Goal: Information Seeking & Learning: Learn about a topic

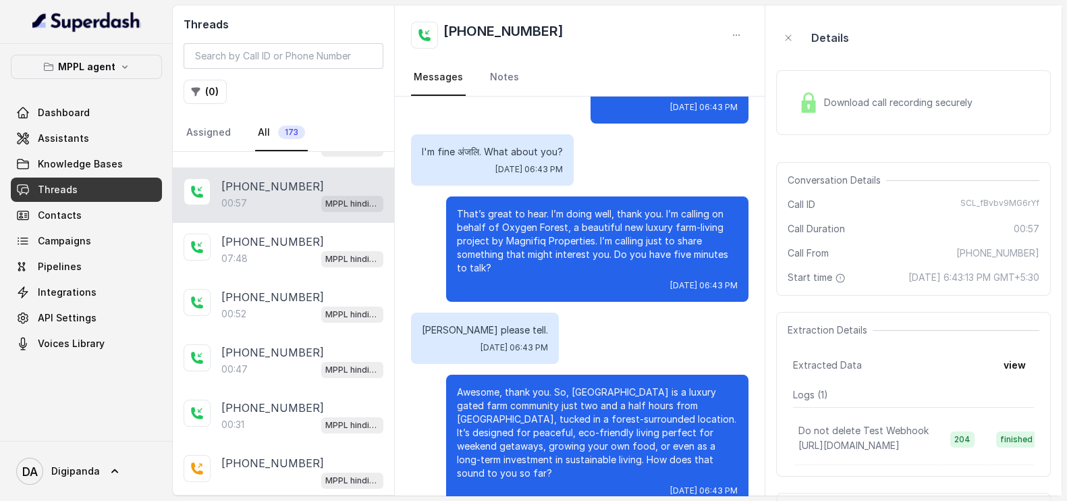
scroll to position [165, 0]
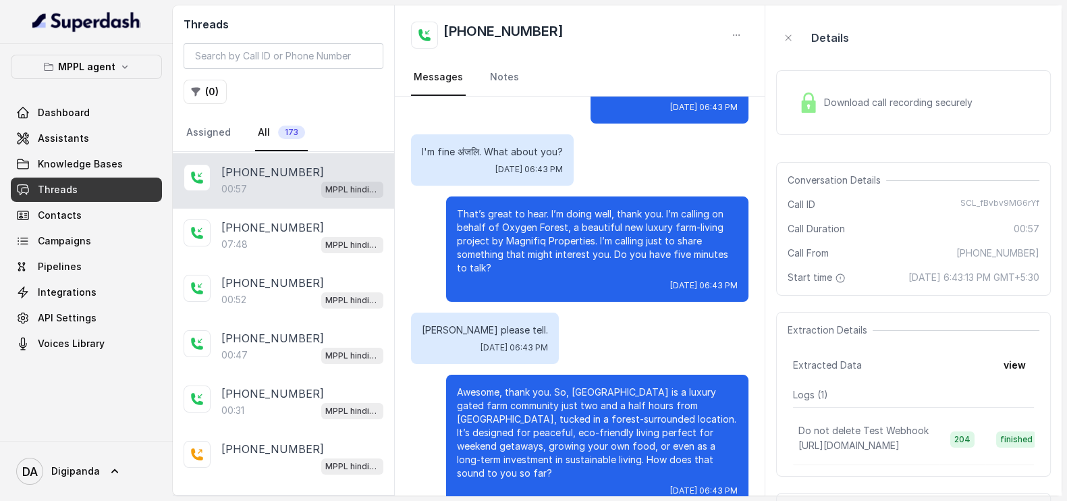
click at [851, 47] on div "Details" at bounding box center [913, 37] width 275 height 43
click at [857, 85] on div "Download call recording securely" at bounding box center [913, 102] width 275 height 65
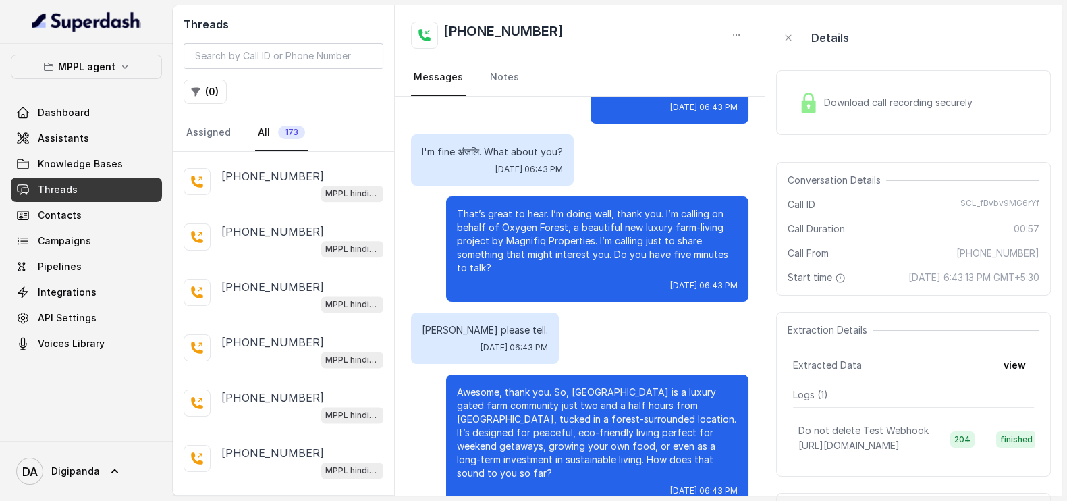
scroll to position [2436, 0]
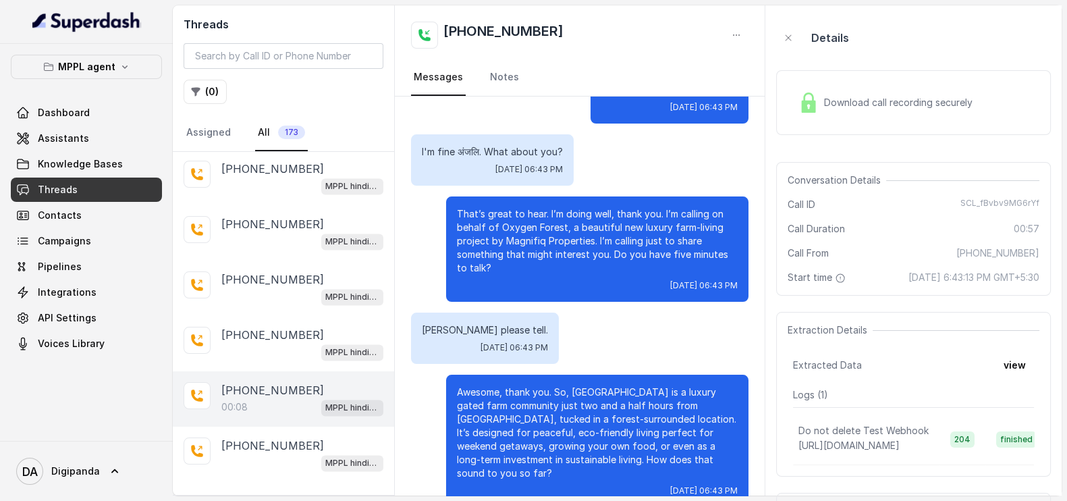
click at [263, 395] on div "[PHONE_NUMBER]:08 MPPL hindi-english assistant" at bounding box center [283, 398] width 221 height 55
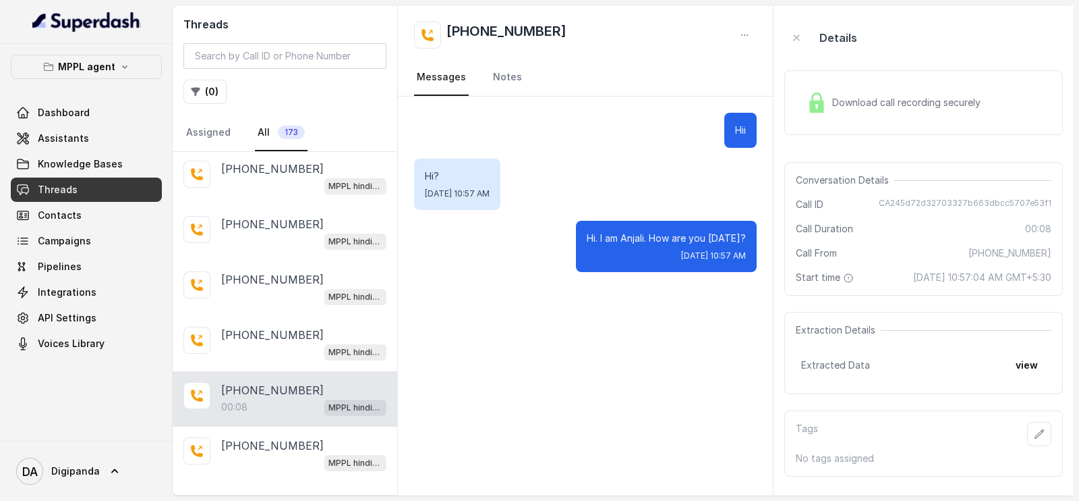
click at [837, 122] on div "Download call recording securely" at bounding box center [924, 102] width 279 height 65
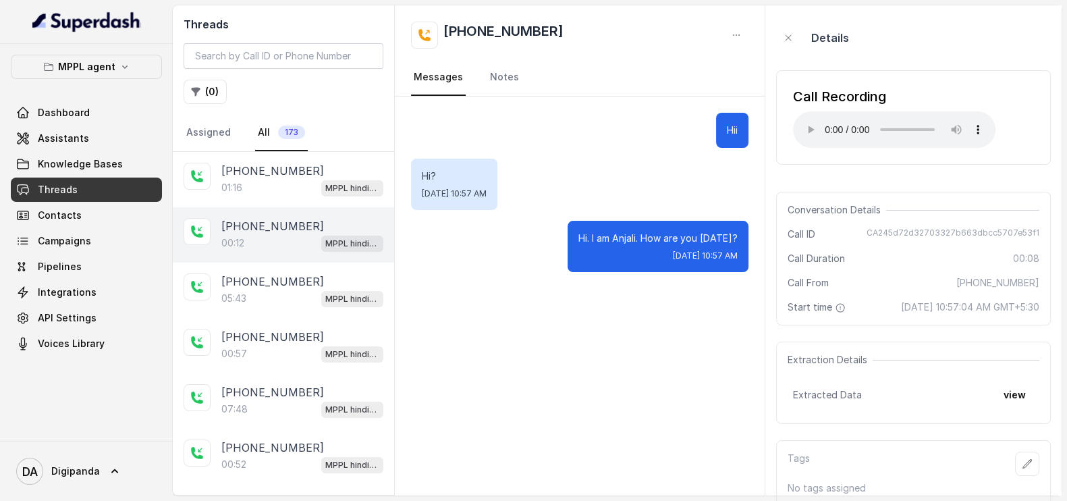
click at [258, 246] on div "00:12 MPPL hindi-english assistant" at bounding box center [302, 243] width 162 height 18
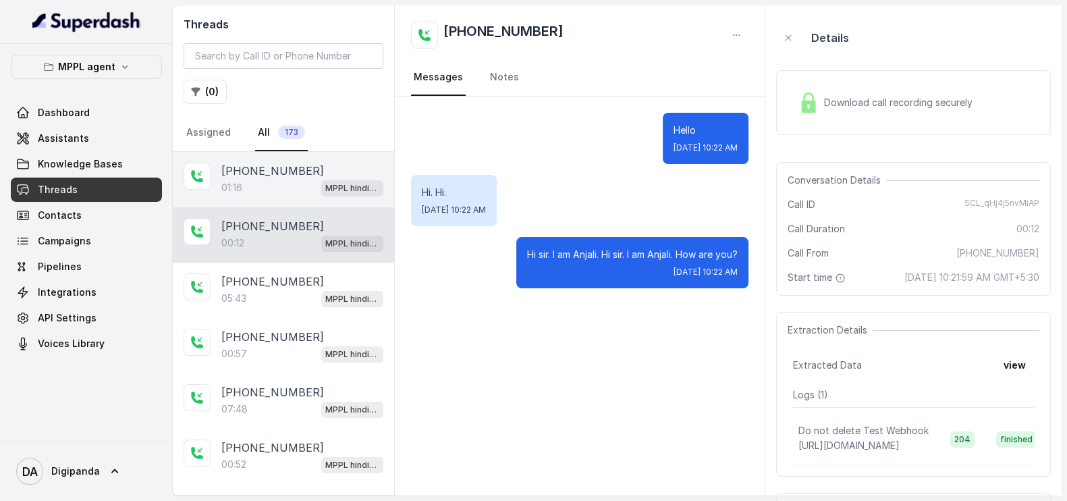
click at [256, 179] on div "01:16 MPPL hindi-english assistant" at bounding box center [302, 188] width 162 height 18
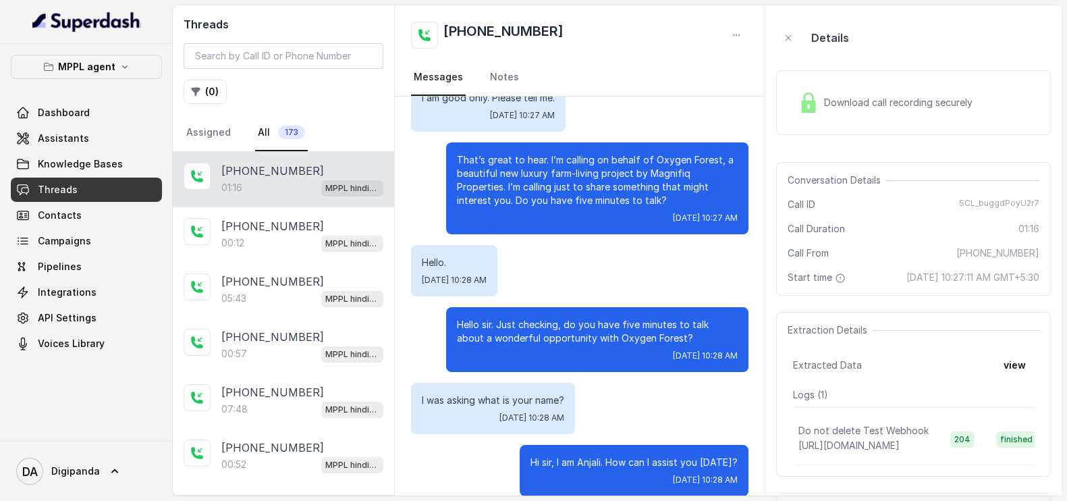
scroll to position [297, 0]
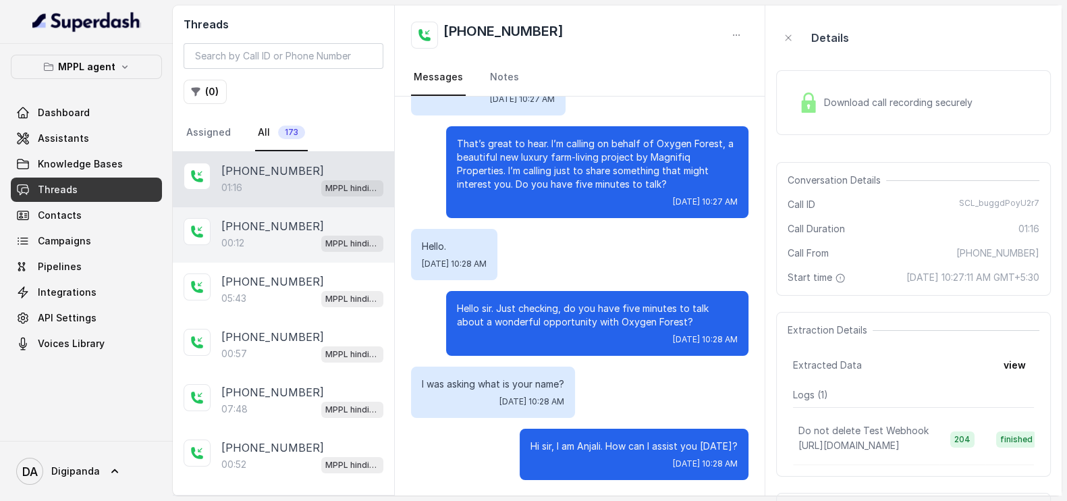
click at [280, 246] on div "00:12 MPPL hindi-english assistant" at bounding box center [302, 243] width 162 height 18
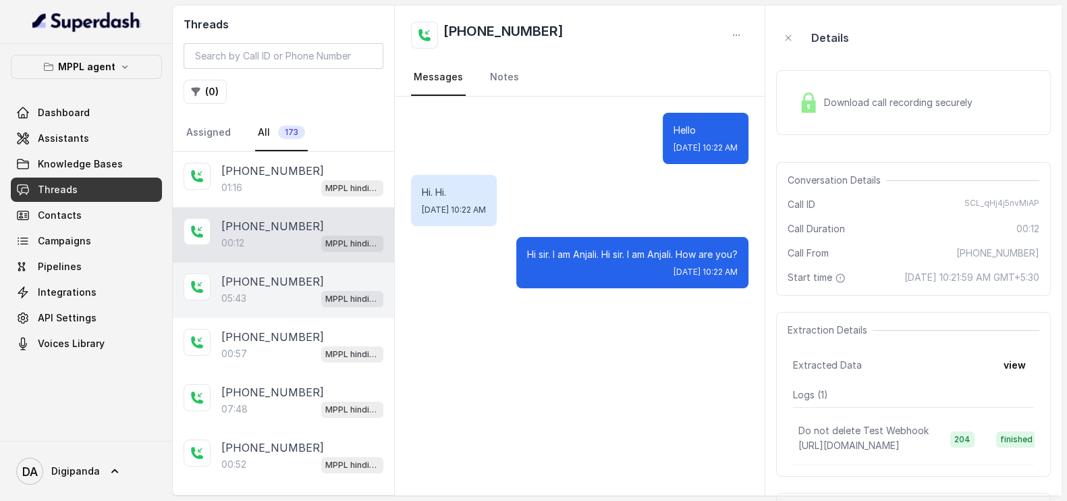
click at [246, 294] on p "05:43" at bounding box center [233, 297] width 25 height 13
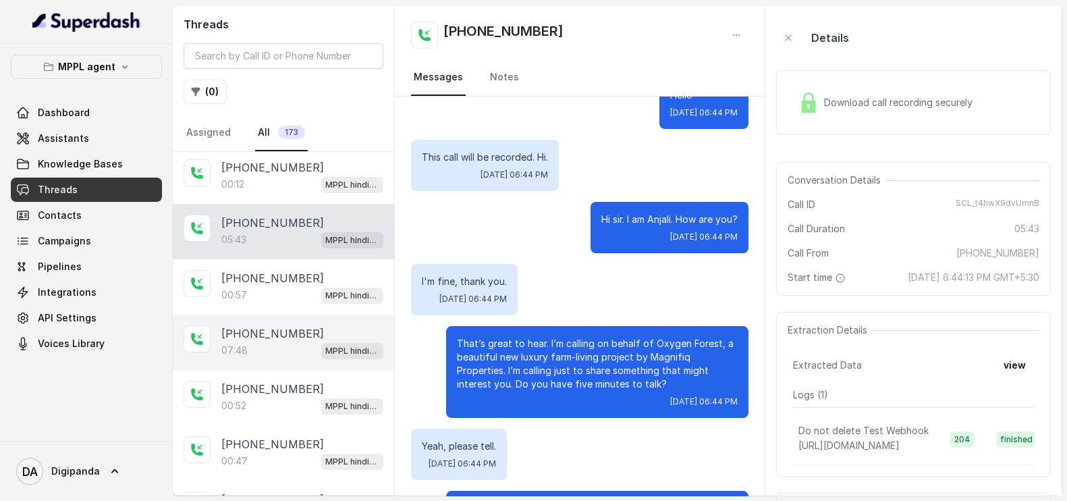
scroll to position [84, 0]
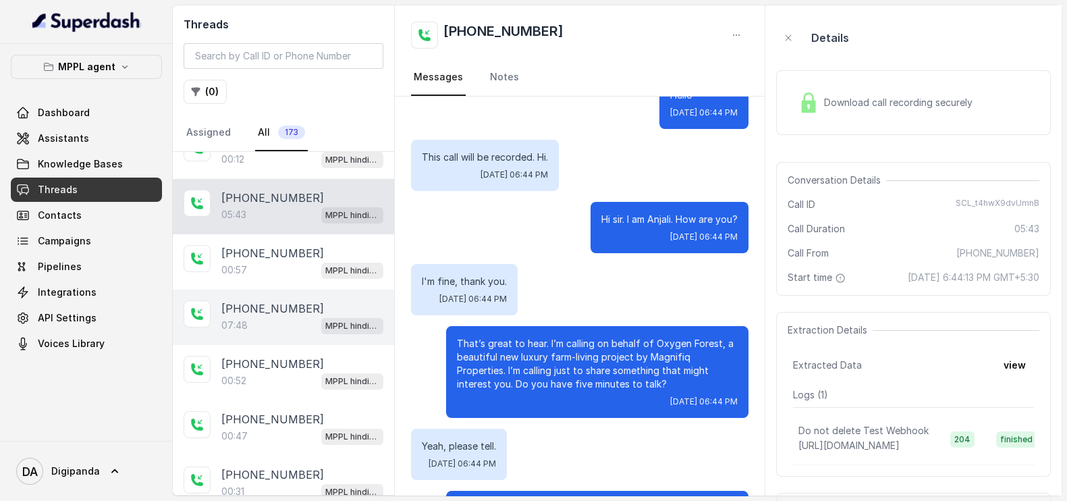
click at [235, 325] on p "07:48" at bounding box center [234, 324] width 26 height 13
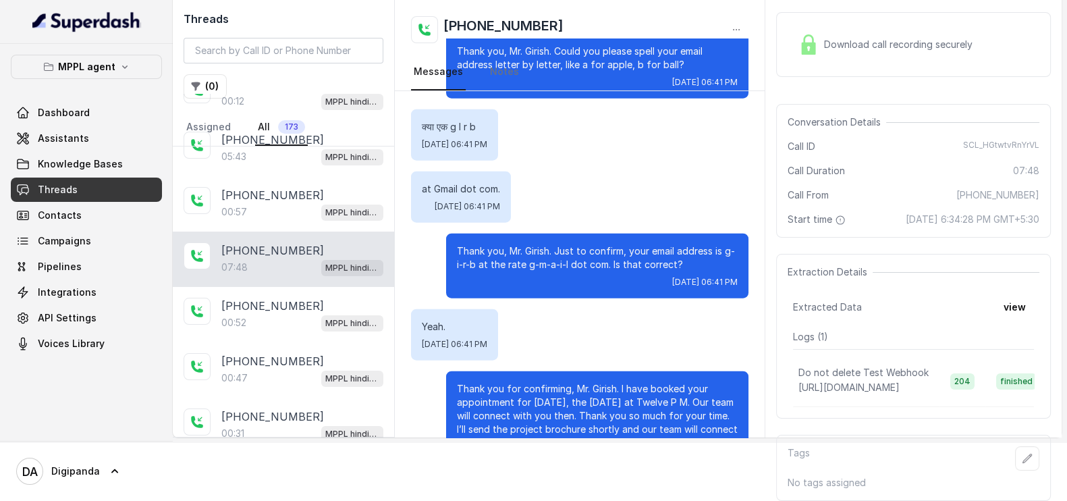
scroll to position [96, 0]
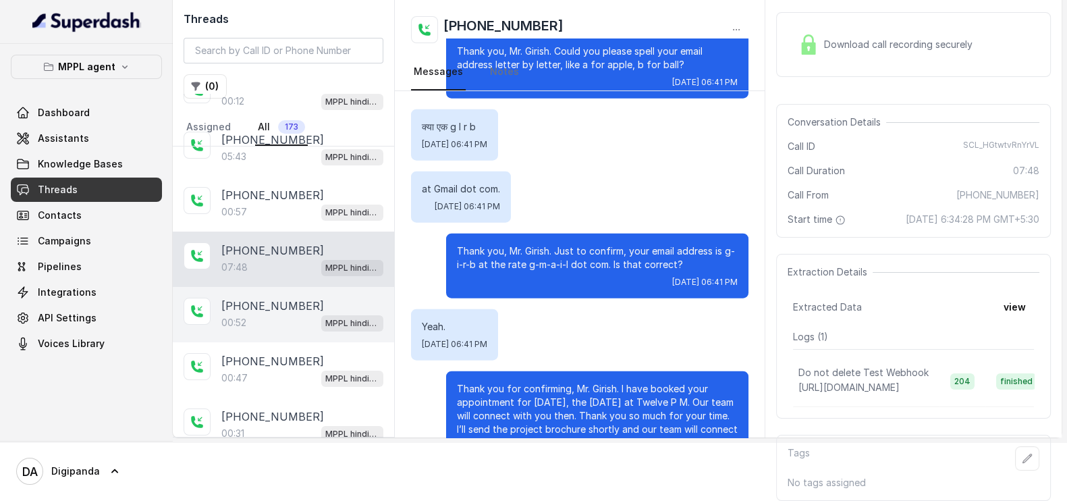
click at [268, 314] on div "00:52 MPPL hindi-english assistant" at bounding box center [302, 323] width 162 height 18
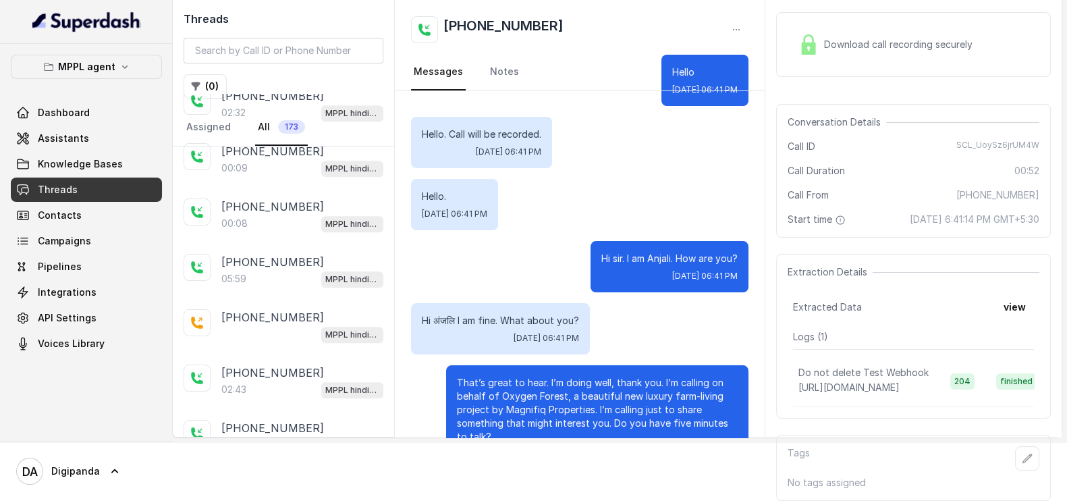
scroll to position [928, 0]
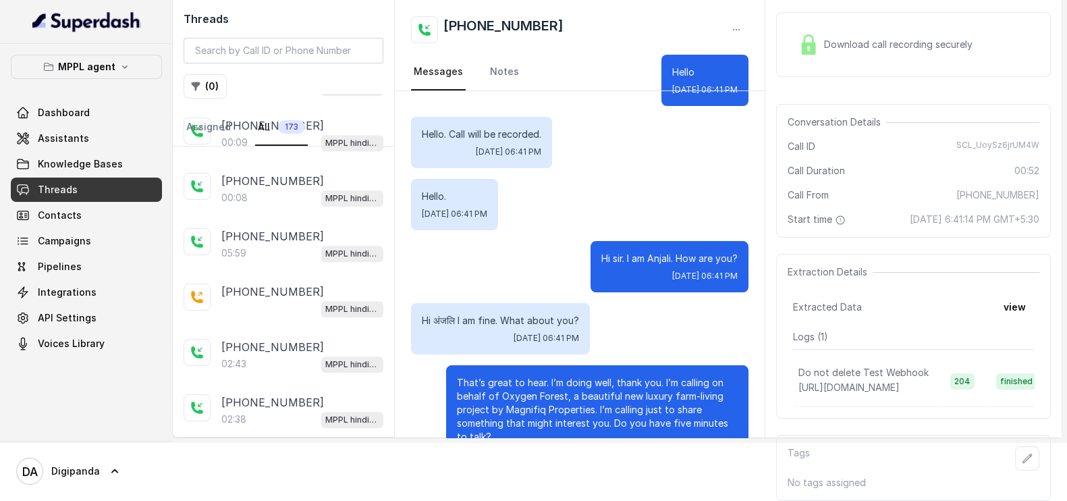
click at [270, 355] on div "02:43 MPPL hindi-english assistant" at bounding box center [302, 364] width 162 height 18
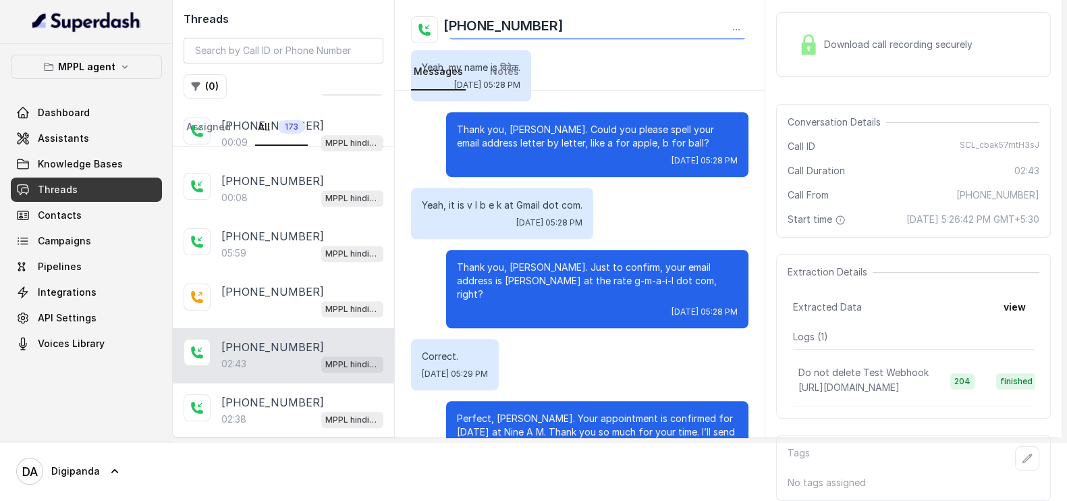
scroll to position [1164, 0]
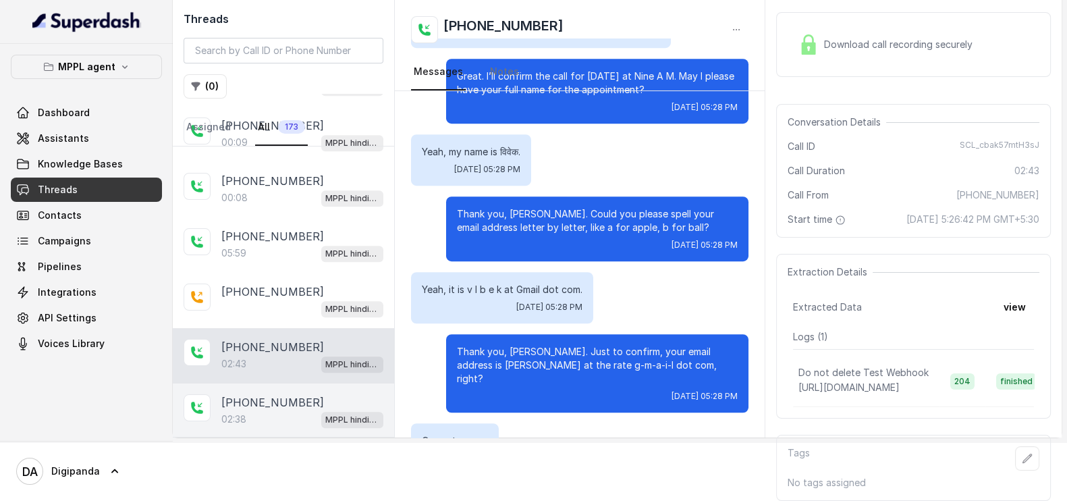
click at [275, 394] on p "[PHONE_NUMBER]" at bounding box center [272, 402] width 103 height 16
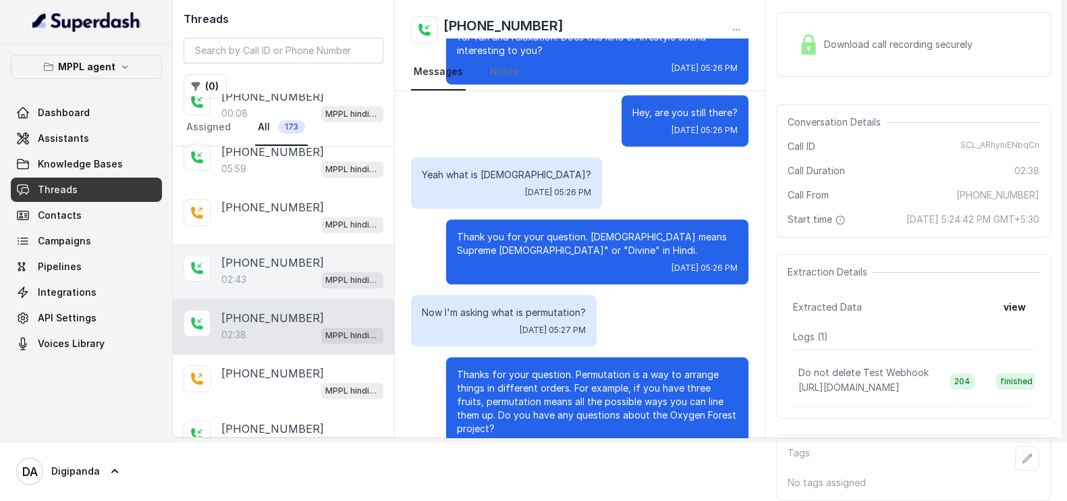
scroll to position [1096, 0]
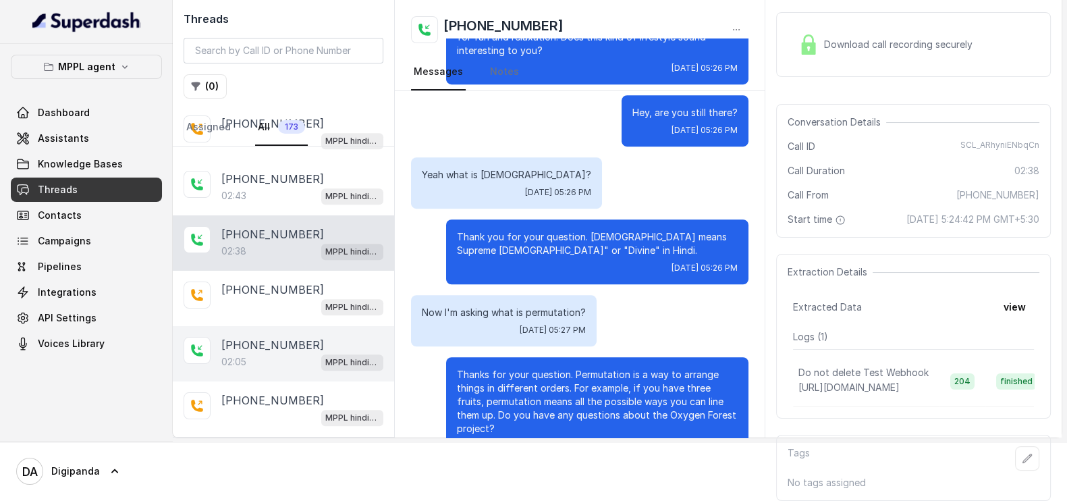
click at [199, 326] on div "[PHONE_NUMBER]:05 MPPL hindi-english assistant" at bounding box center [283, 353] width 221 height 55
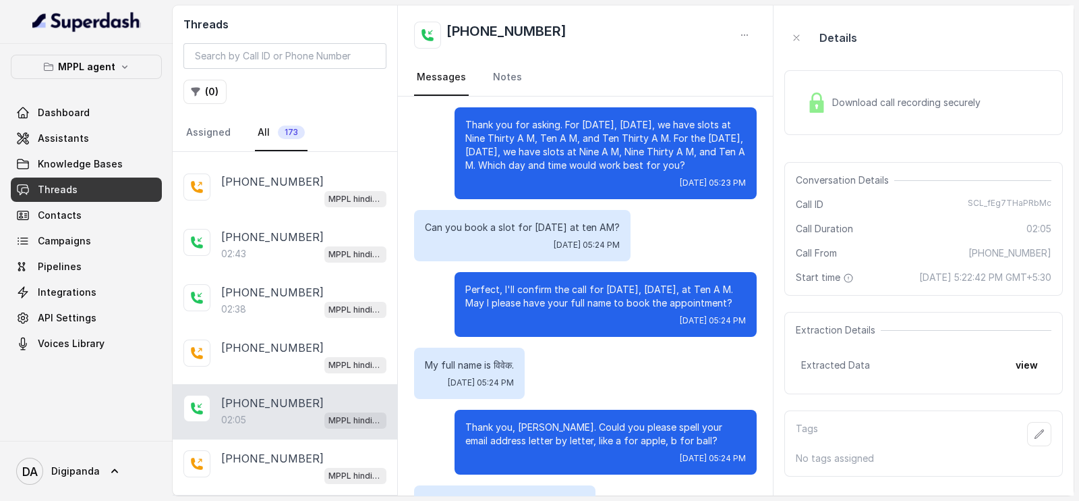
scroll to position [1180, 0]
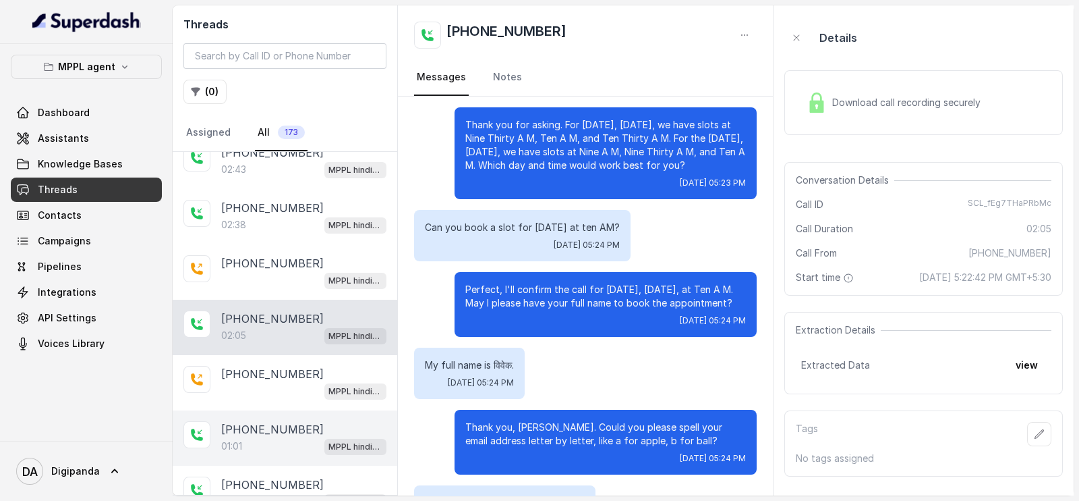
click at [251, 437] on div "01:01 MPPL hindi-english assistant" at bounding box center [303, 446] width 165 height 18
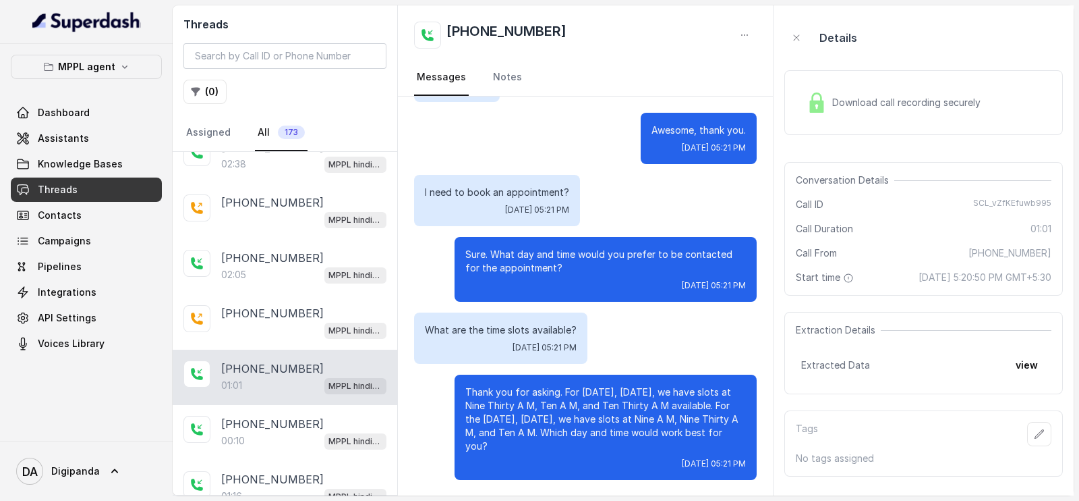
scroll to position [1264, 0]
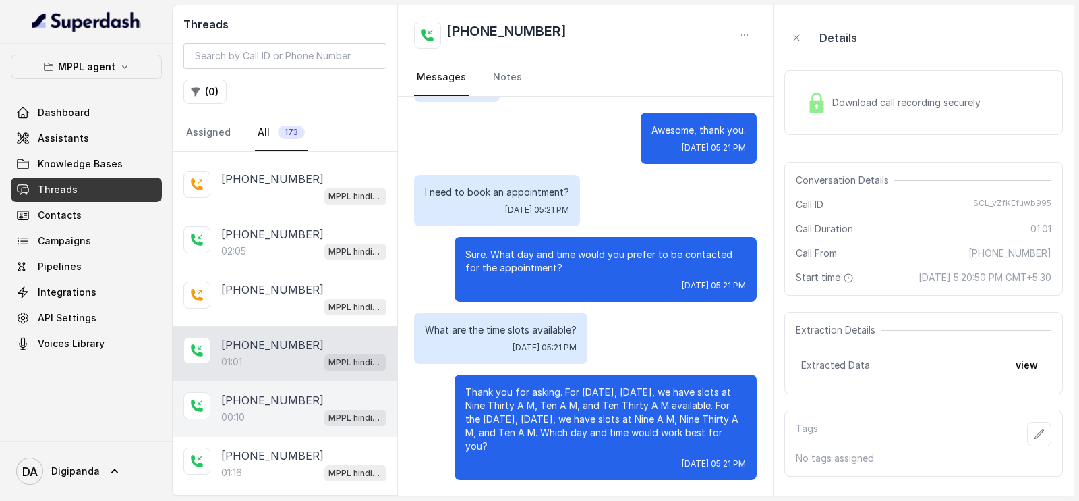
click at [246, 408] on div "00:10 MPPL hindi-english assistant" at bounding box center [303, 417] width 165 height 18
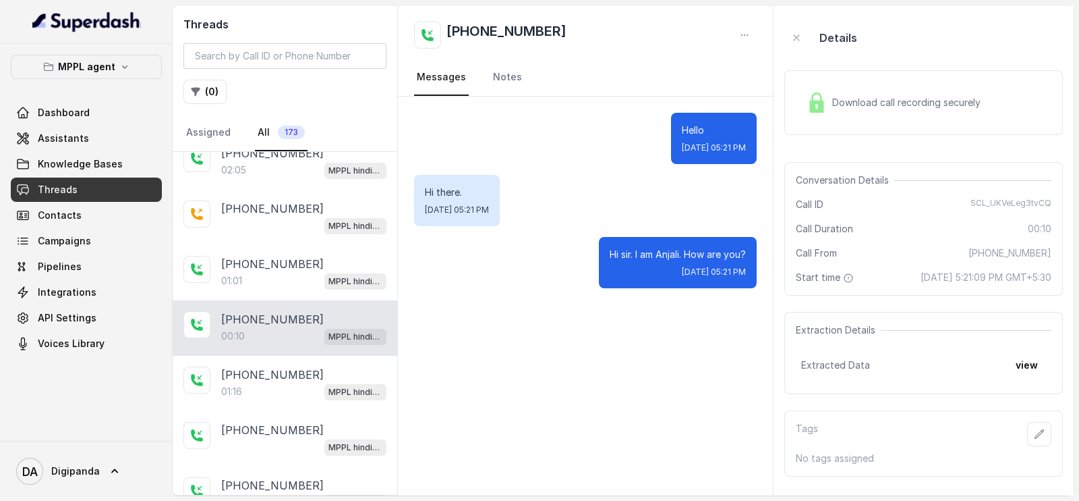
scroll to position [1434, 0]
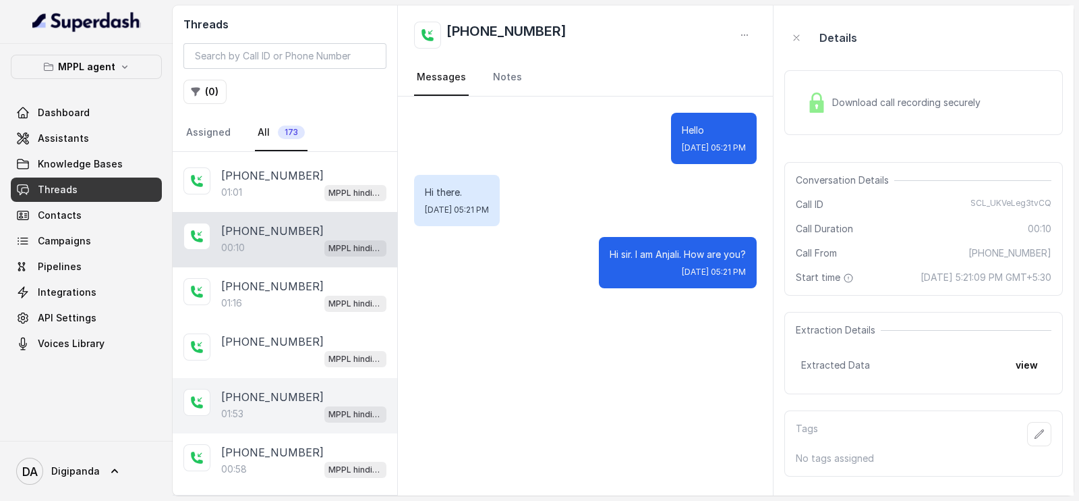
click at [233, 407] on p "01:53" at bounding box center [232, 413] width 22 height 13
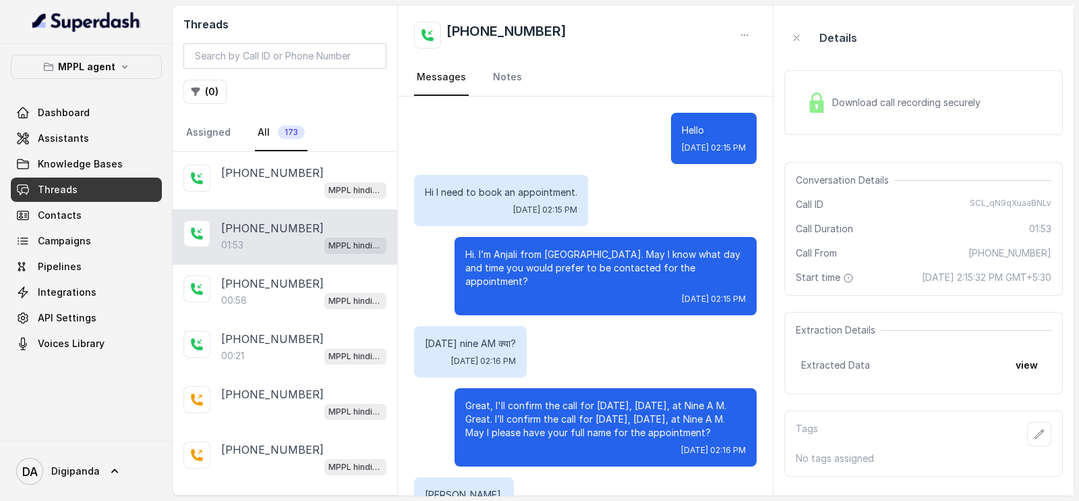
scroll to position [1687, 0]
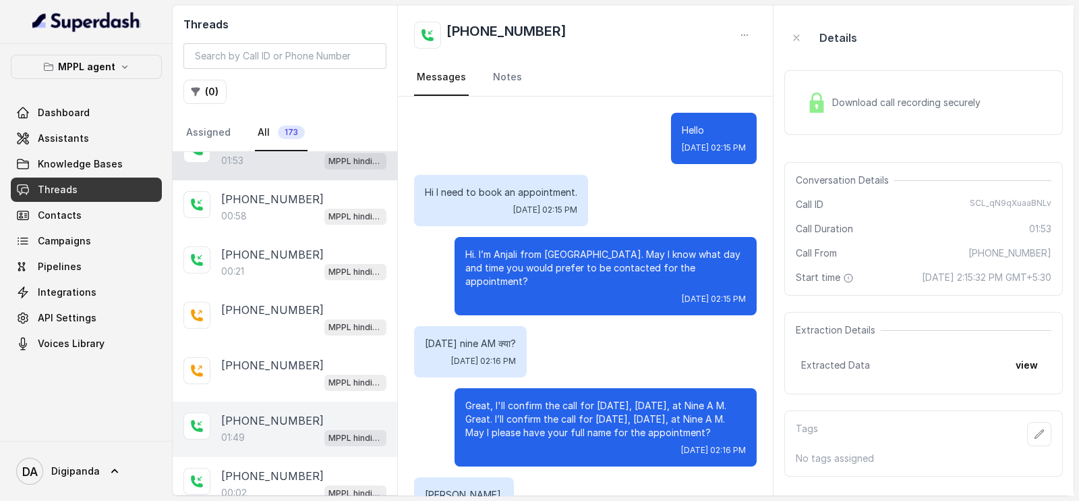
click at [202, 419] on icon at bounding box center [196, 425] width 13 height 13
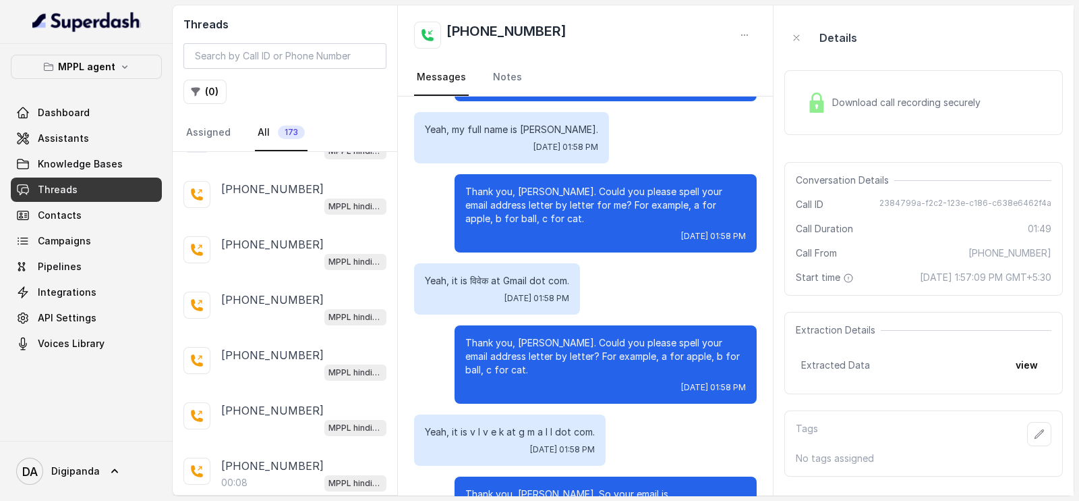
scroll to position [2436, 0]
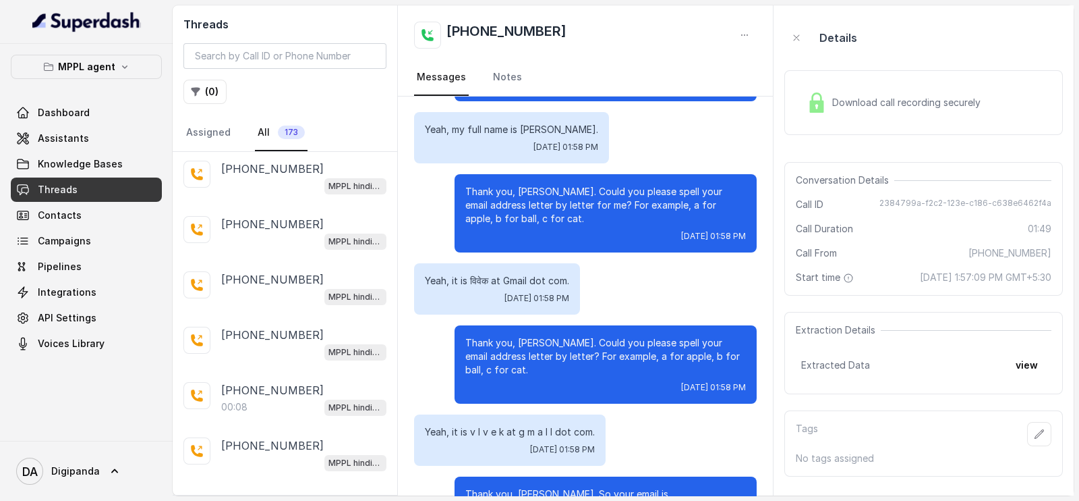
click at [282, 493] on p "Load more conversations" at bounding box center [285, 501] width 132 height 16
click at [256, 493] on p "[PHONE_NUMBER]" at bounding box center [272, 501] width 103 height 16
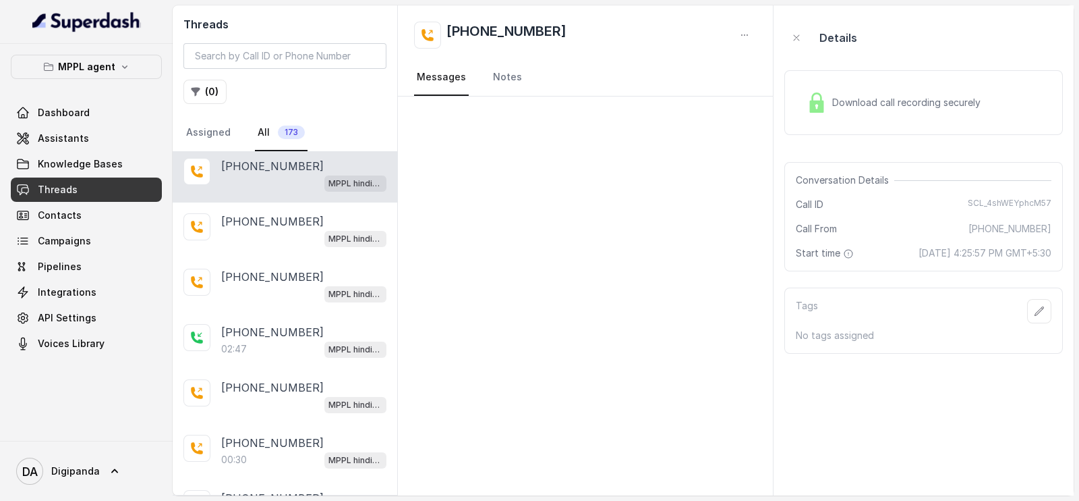
scroll to position [2774, 0]
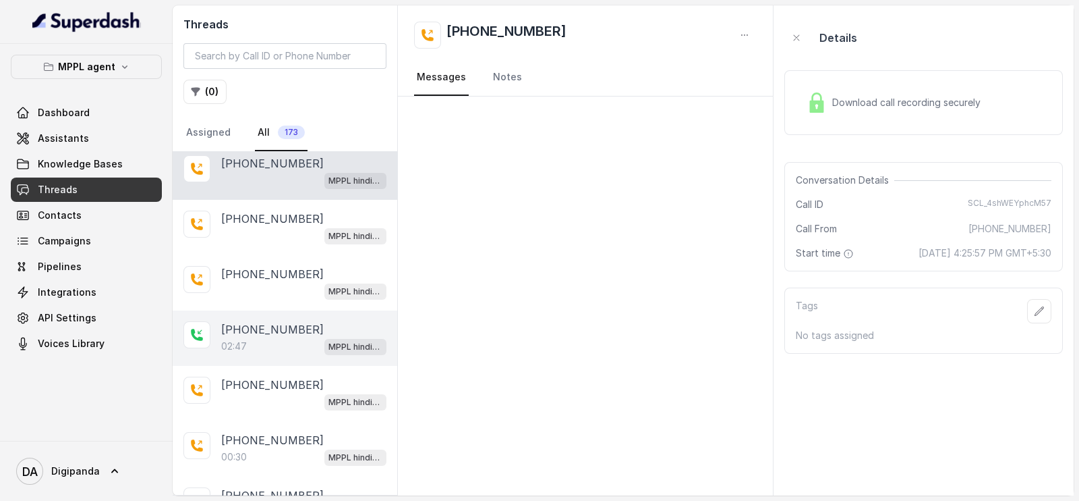
click at [273, 337] on div "02:47 MPPL hindi-english assistant" at bounding box center [303, 346] width 165 height 18
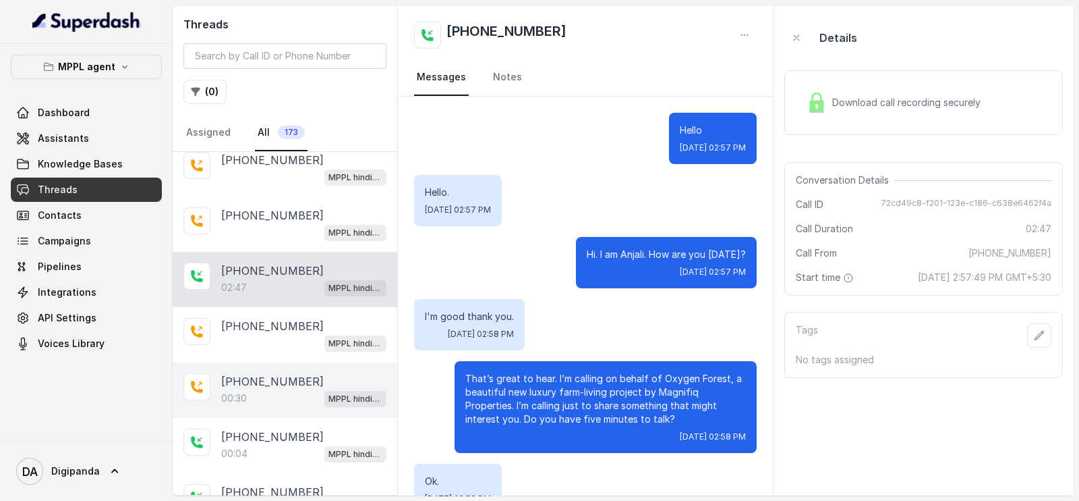
scroll to position [2858, 0]
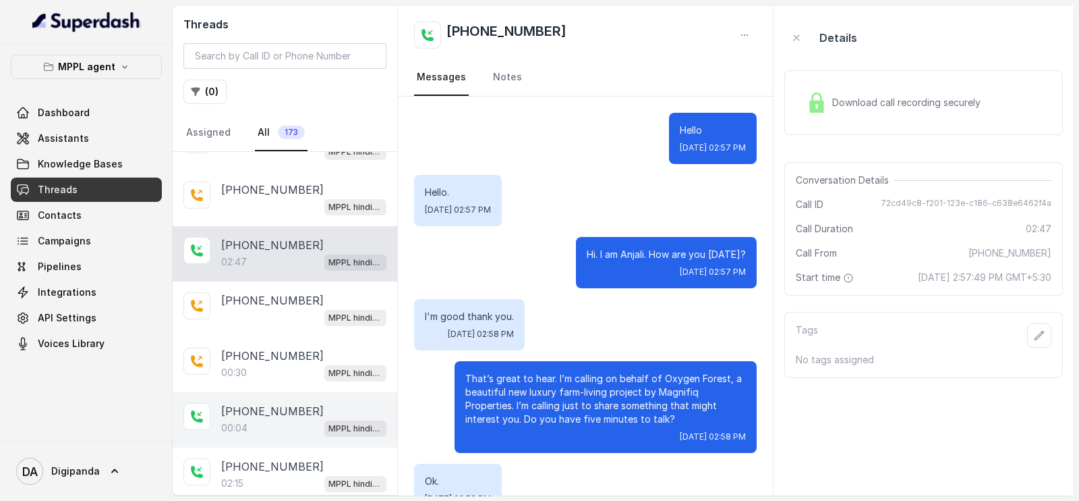
click at [252, 419] on div "00:04 MPPL hindi-english assistant" at bounding box center [303, 428] width 165 height 18
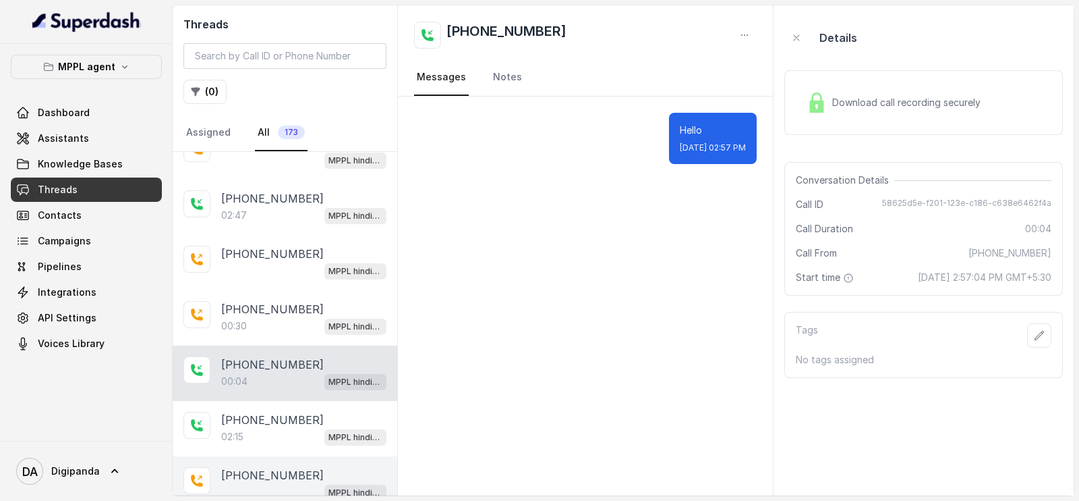
scroll to position [2942, 0]
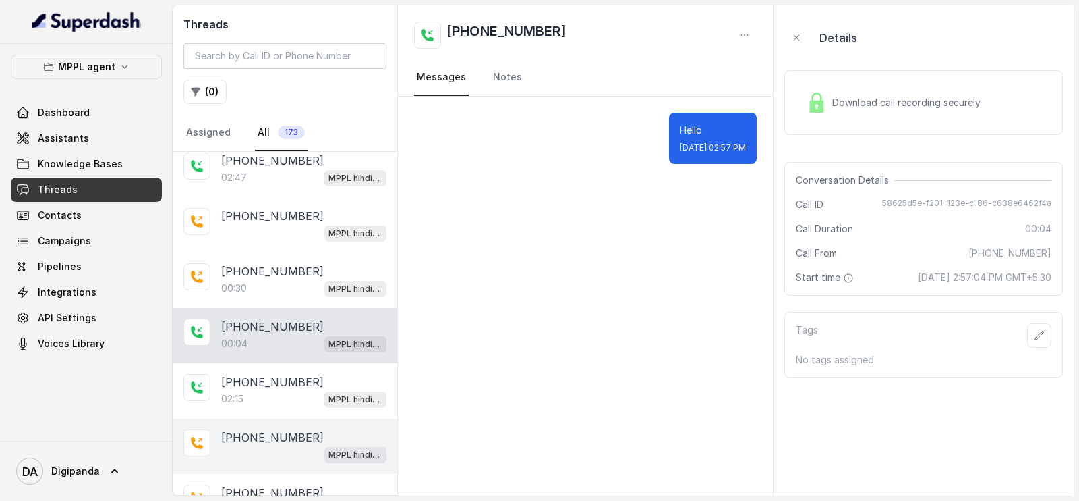
click at [276, 418] on div "[PHONE_NUMBER] MPPL hindi-english assistant" at bounding box center [285, 445] width 225 height 55
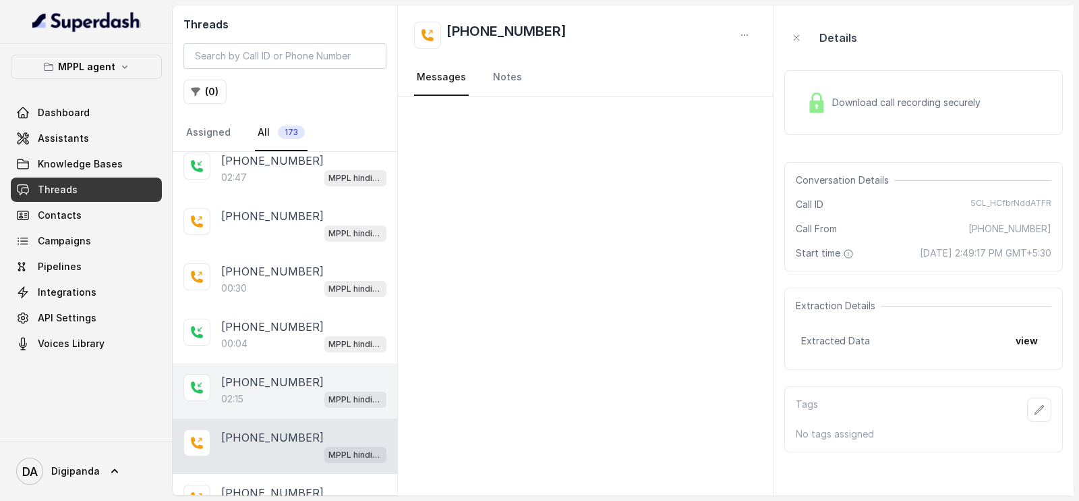
click at [273, 390] on div "02:15 MPPL hindi-english assistant" at bounding box center [303, 399] width 165 height 18
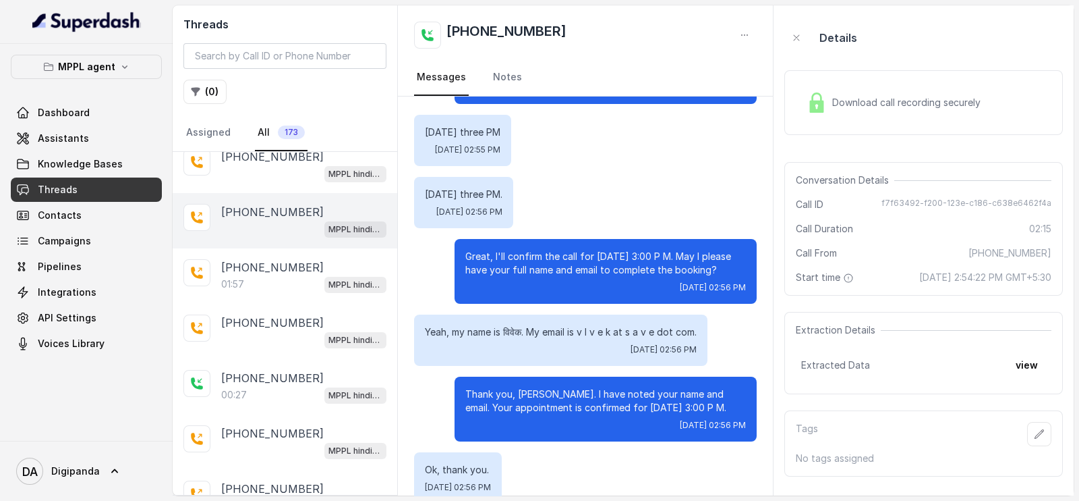
scroll to position [3617, 0]
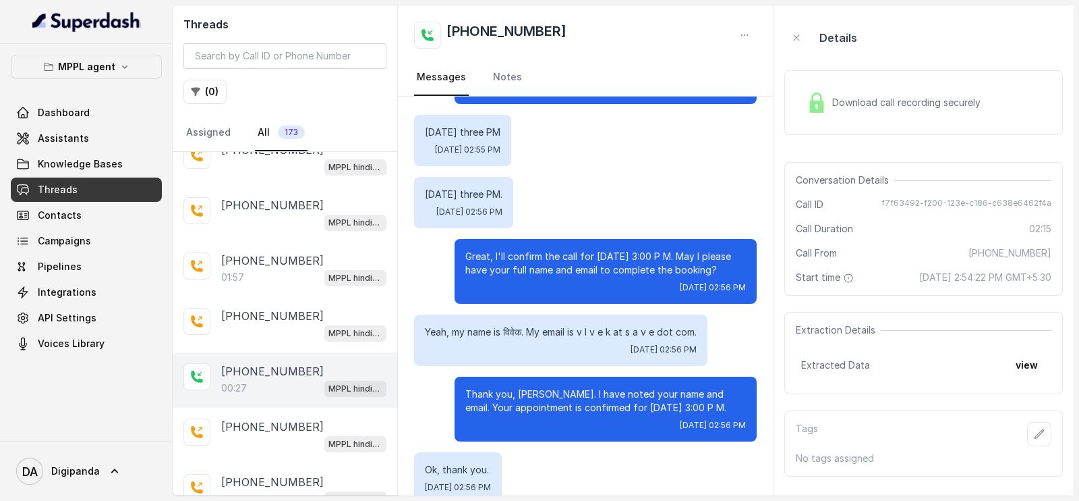
click at [244, 381] on p "00:27" at bounding box center [234, 387] width 26 height 13
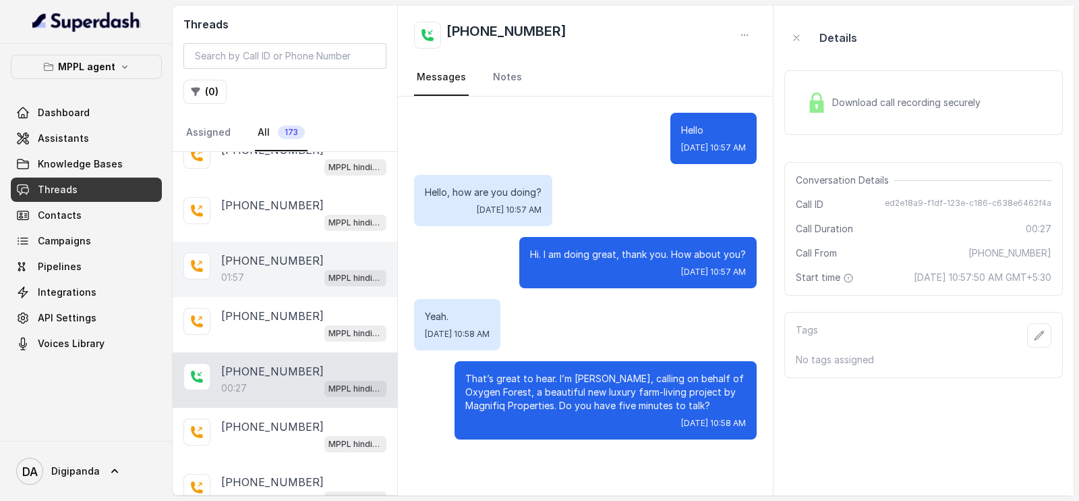
click at [248, 269] on div "01:57 MPPL hindi-english assistant" at bounding box center [303, 278] width 165 height 18
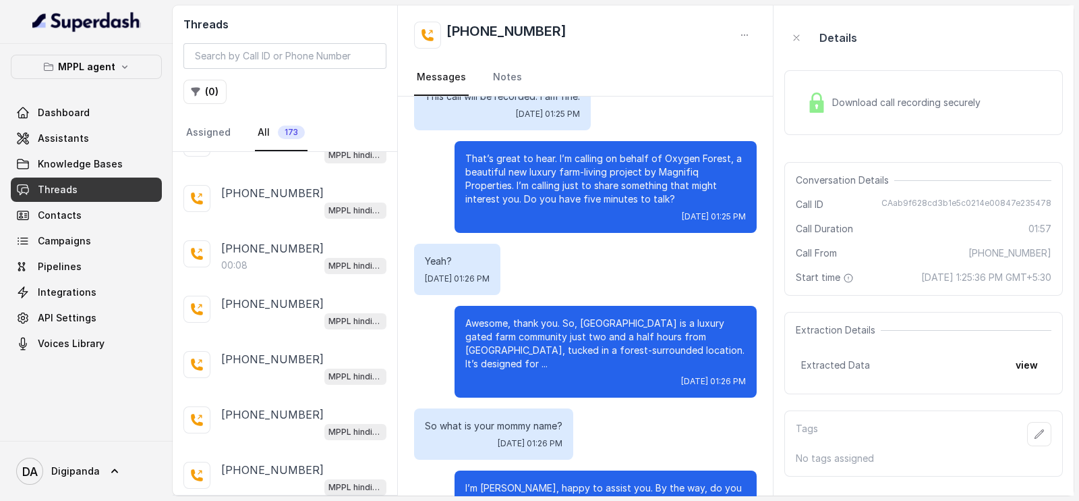
scroll to position [2436, 0]
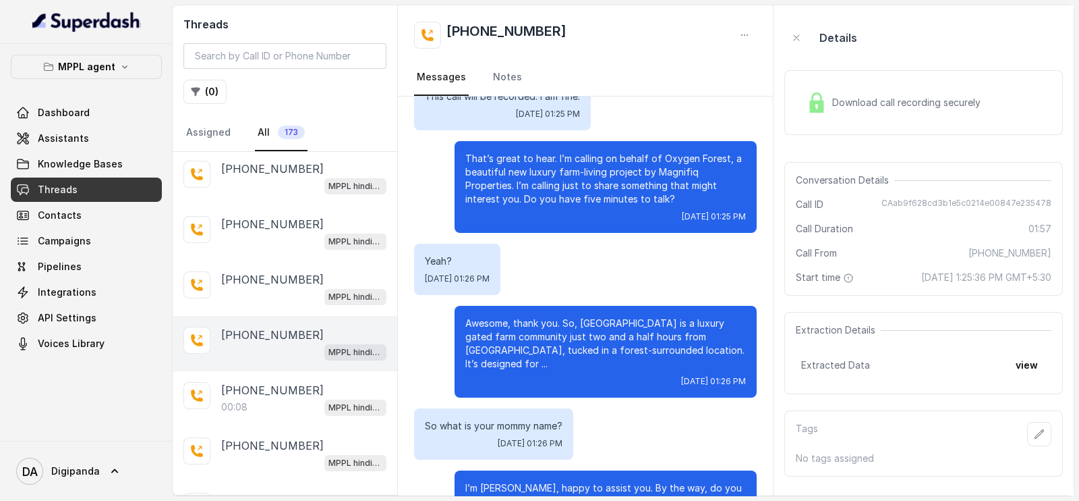
click at [248, 316] on div "[PHONE_NUMBER] MPPL hindi-english assistant" at bounding box center [285, 343] width 225 height 55
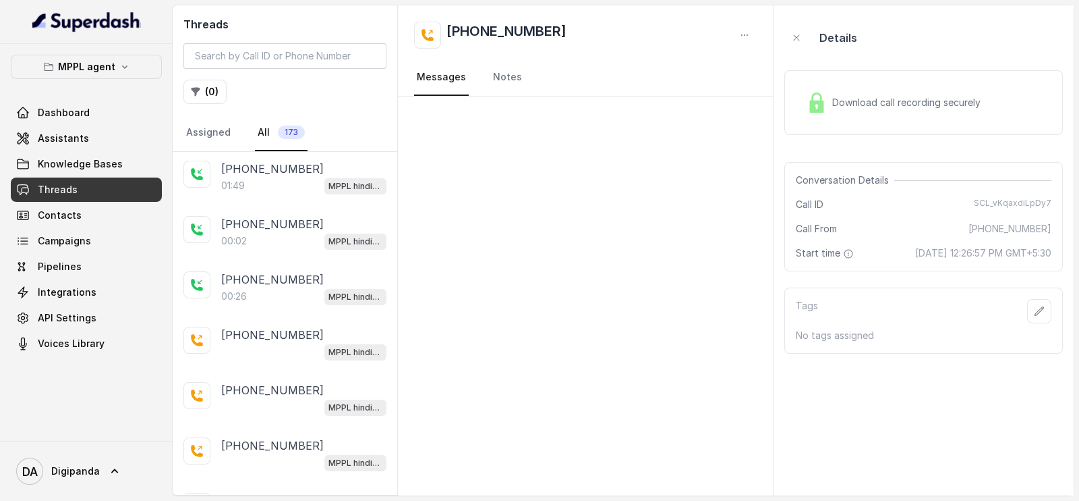
scroll to position [1930, 0]
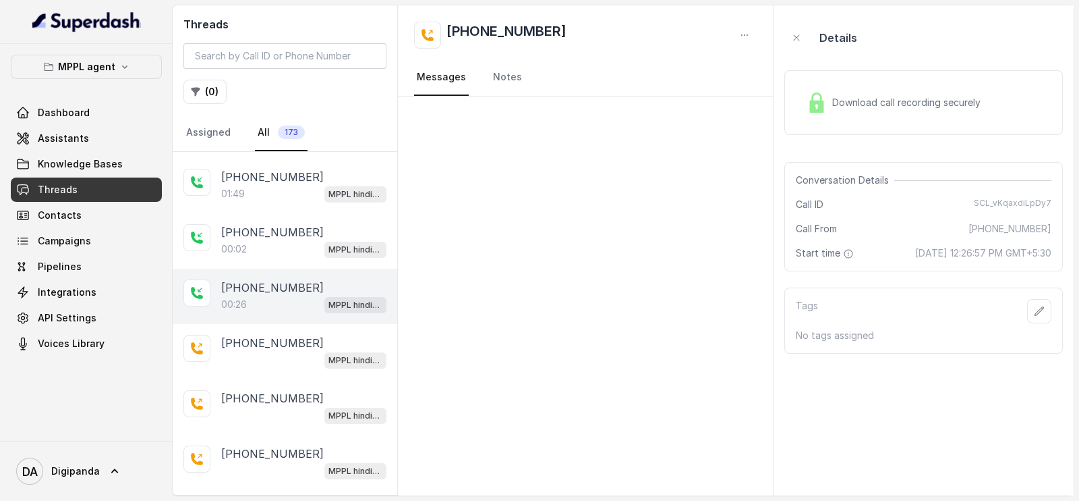
click at [260, 269] on div "[PHONE_NUMBER]:26 MPPL hindi-english assistant" at bounding box center [285, 296] width 225 height 55
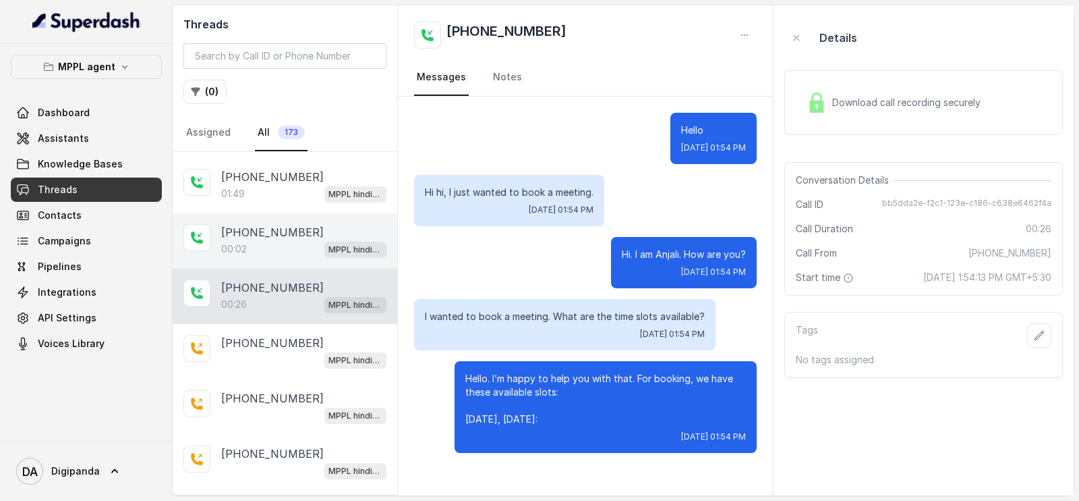
click at [212, 237] on div "[PHONE_NUMBER]:02 MPPL hindi-english assistant" at bounding box center [285, 240] width 225 height 55
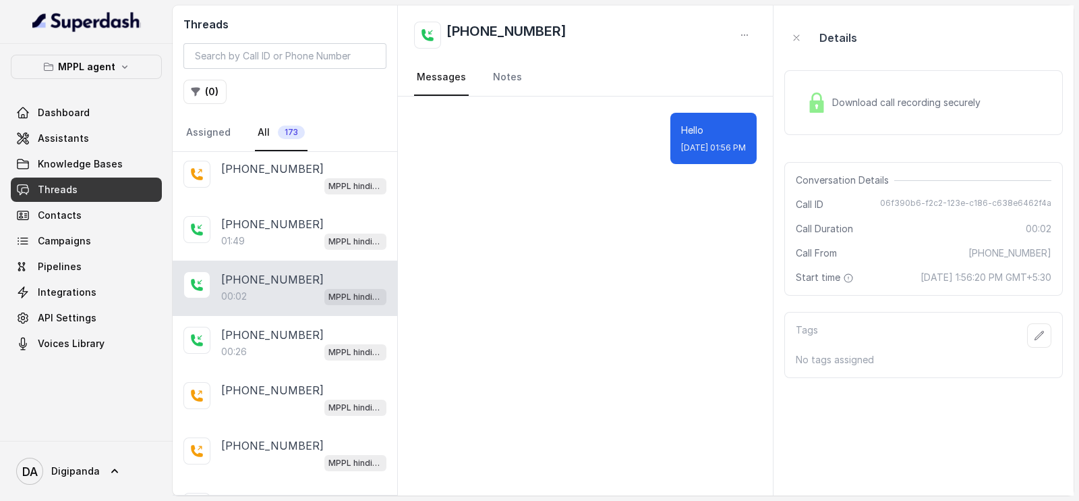
scroll to position [1846, 0]
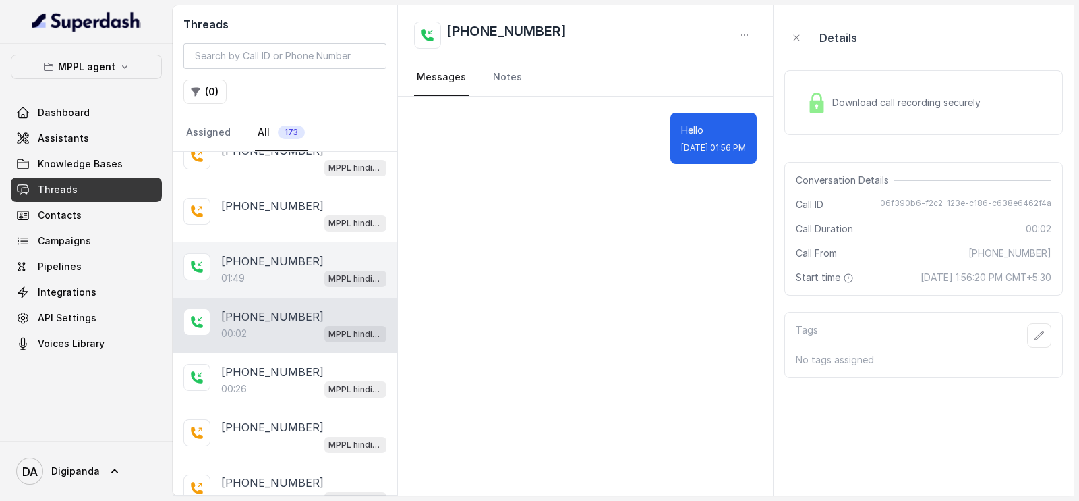
click at [217, 244] on div "[PHONE_NUMBER]:49 MPPL hindi-english assistant" at bounding box center [285, 269] width 225 height 55
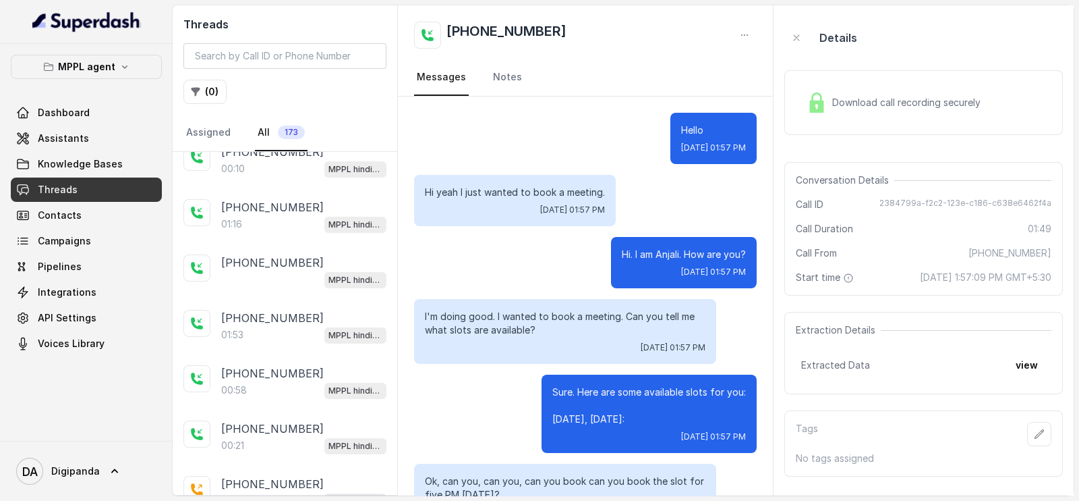
scroll to position [1509, 0]
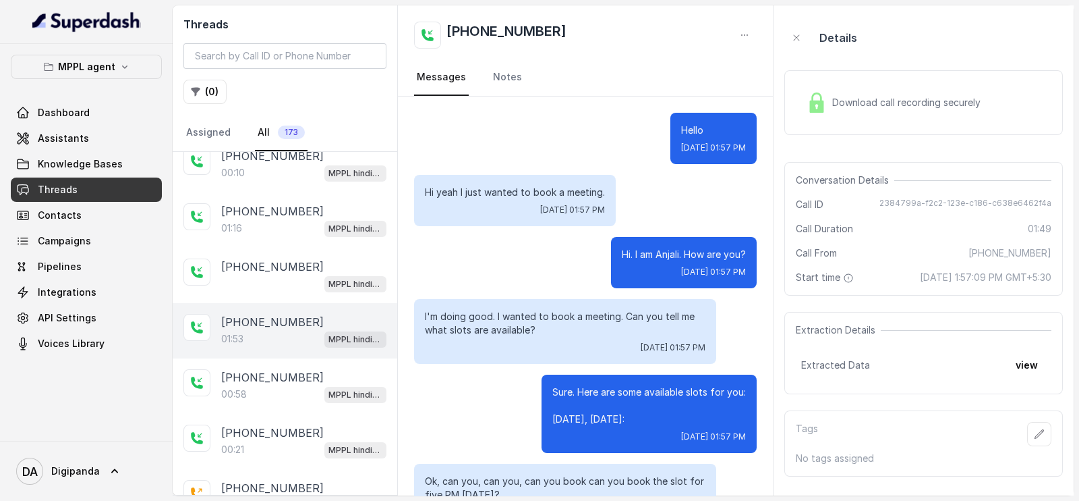
click at [273, 330] on div "01:53 MPPL hindi-english assistant" at bounding box center [303, 339] width 165 height 18
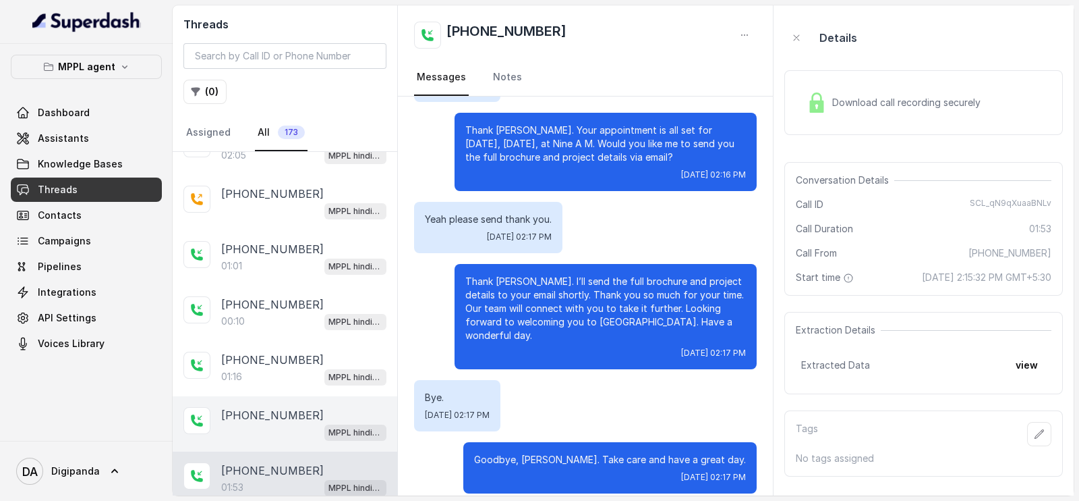
scroll to position [1256, 0]
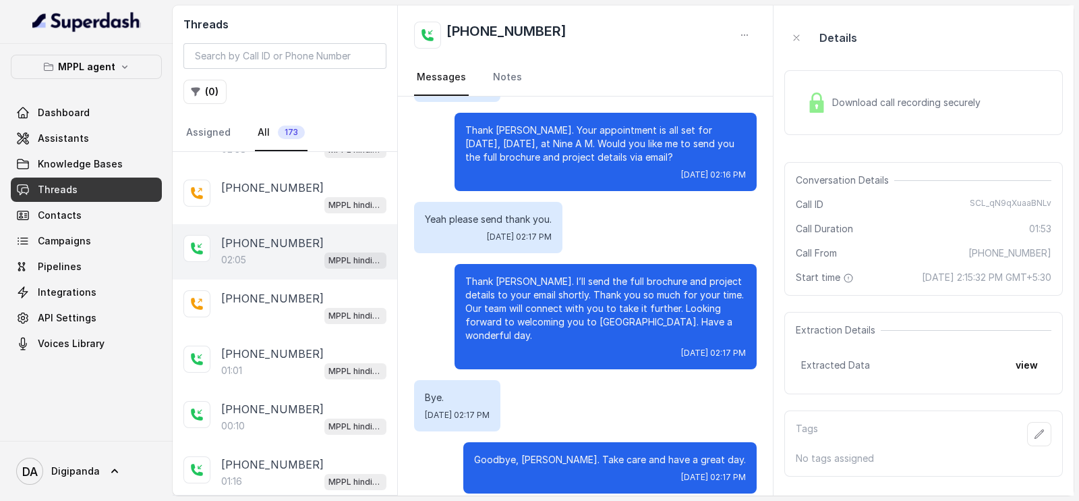
click at [264, 251] on div "02:05 MPPL hindi-english assistant" at bounding box center [303, 260] width 165 height 18
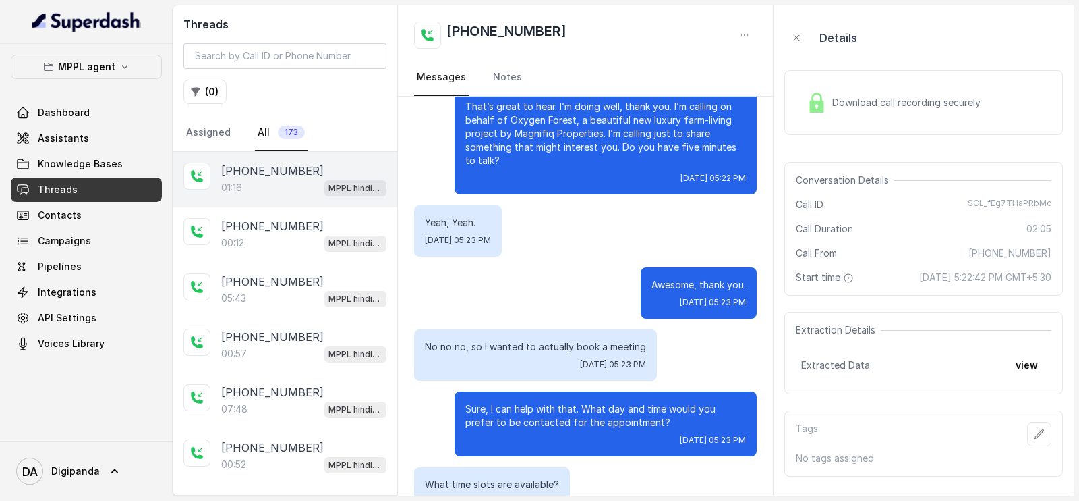
click at [253, 190] on div "01:16 MPPL hindi-english assistant" at bounding box center [303, 188] width 165 height 18
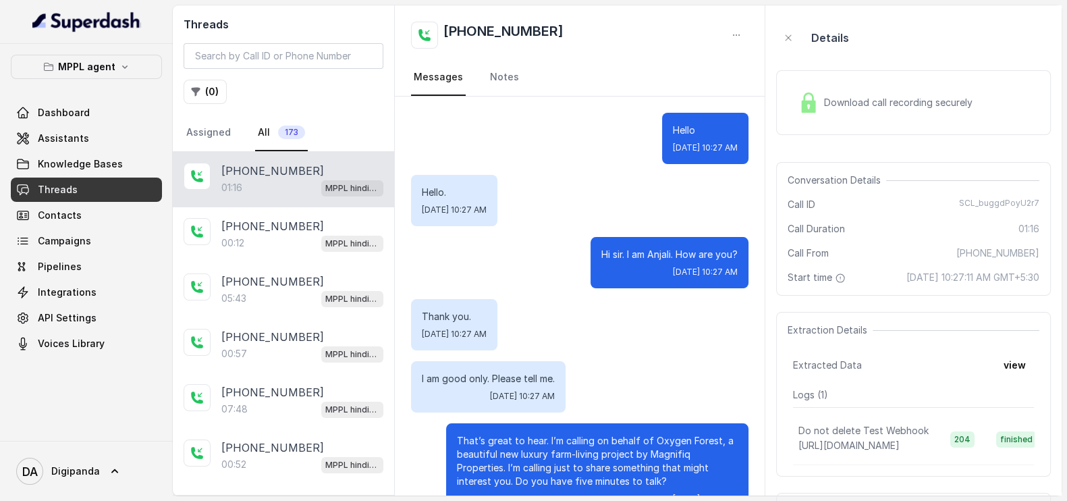
scroll to position [297, 0]
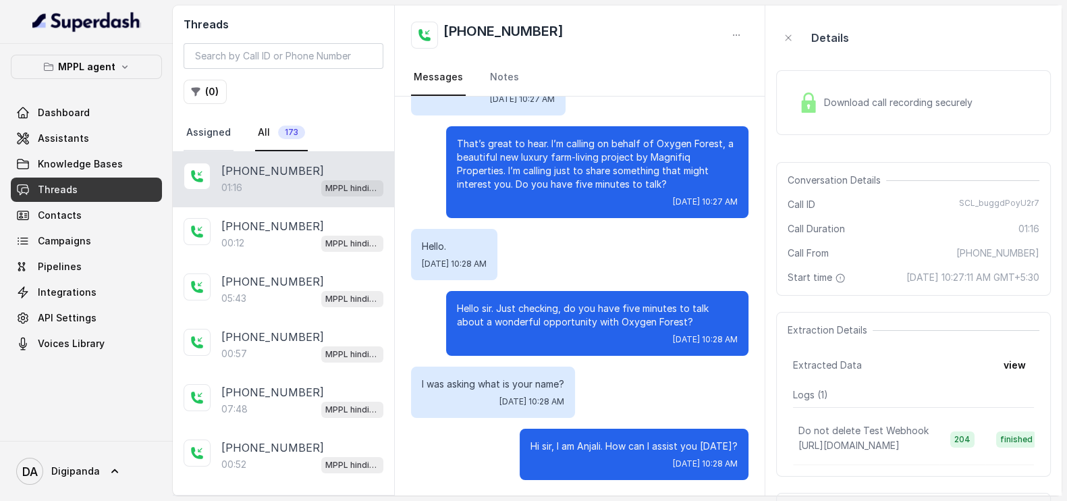
click at [223, 138] on link "Assigned" at bounding box center [209, 133] width 50 height 36
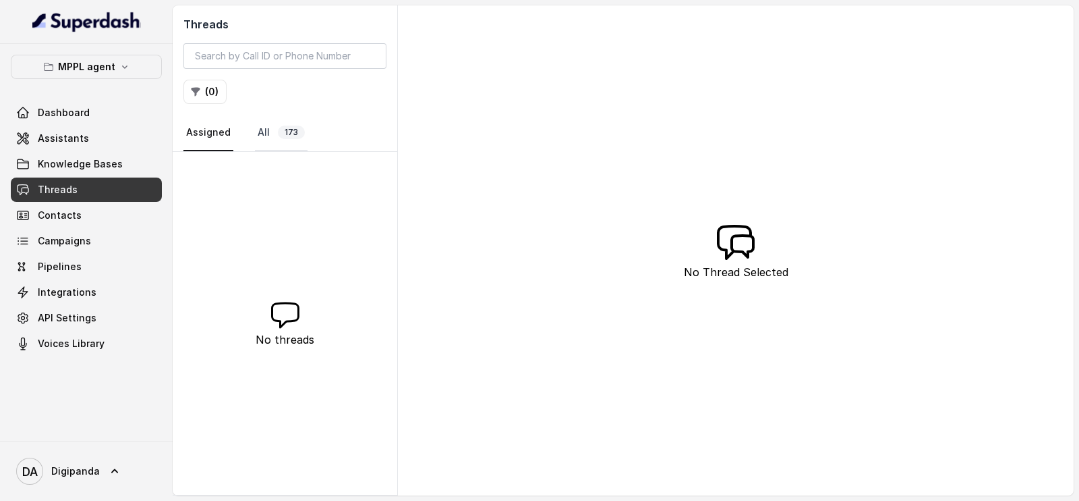
click at [287, 140] on link "All 173" at bounding box center [281, 133] width 53 height 36
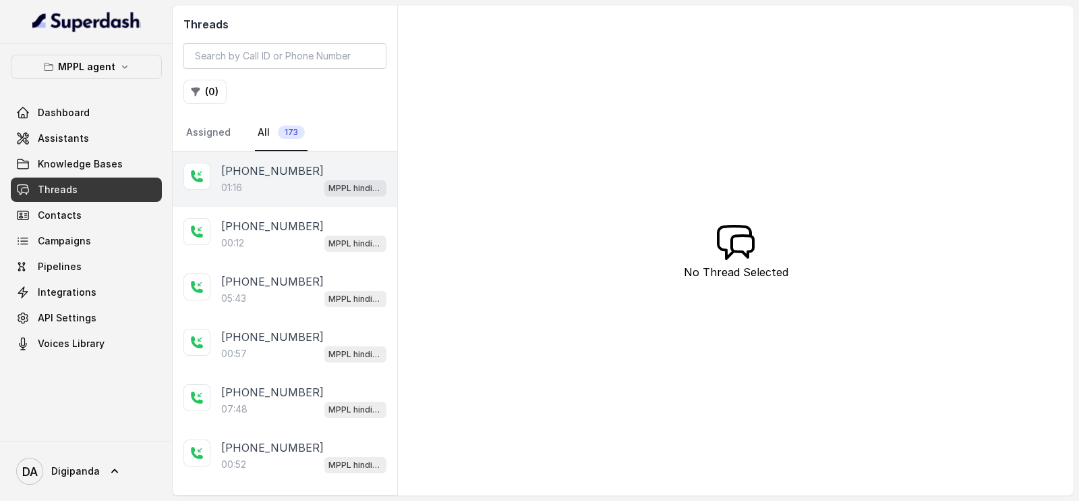
click at [269, 172] on p "[PHONE_NUMBER]" at bounding box center [272, 171] width 103 height 16
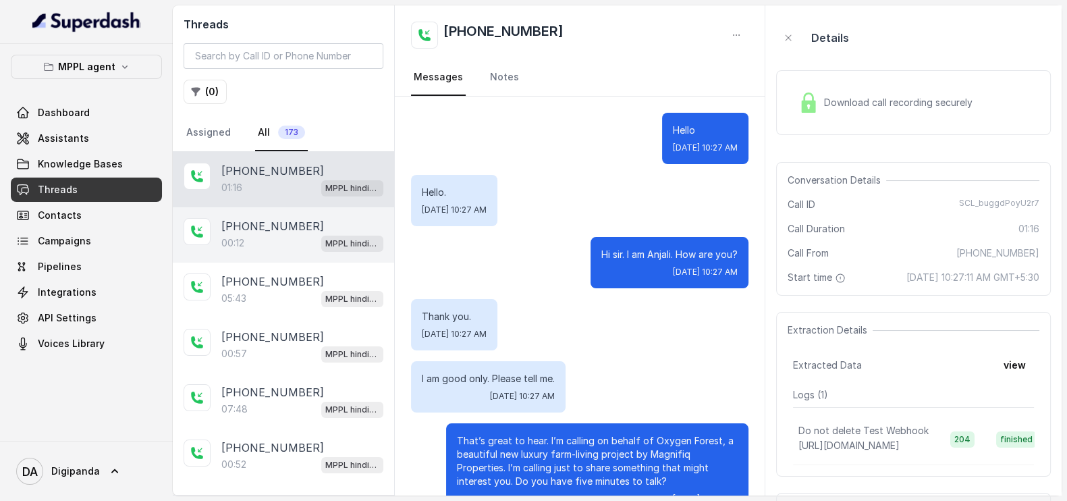
click at [270, 213] on div "[PHONE_NUMBER]:12 MPPL hindi-english assistant" at bounding box center [283, 234] width 221 height 55
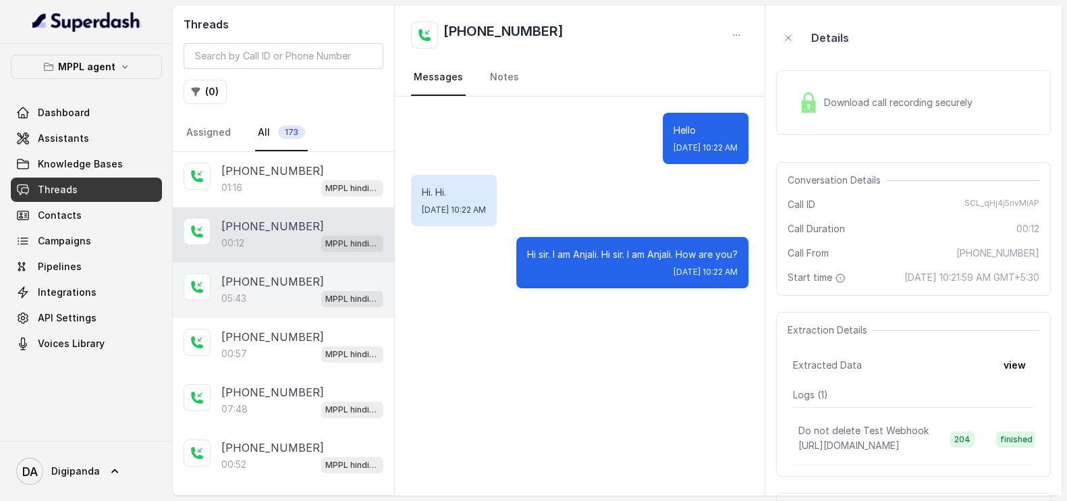
click at [273, 267] on div "[PHONE_NUMBER]:43 MPPL hindi-english assistant" at bounding box center [283, 289] width 221 height 55
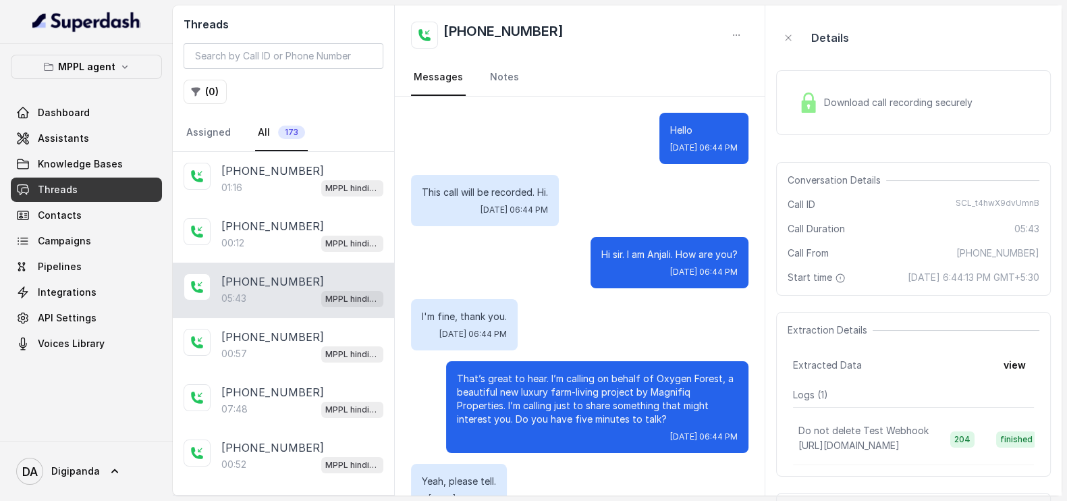
scroll to position [2396, 0]
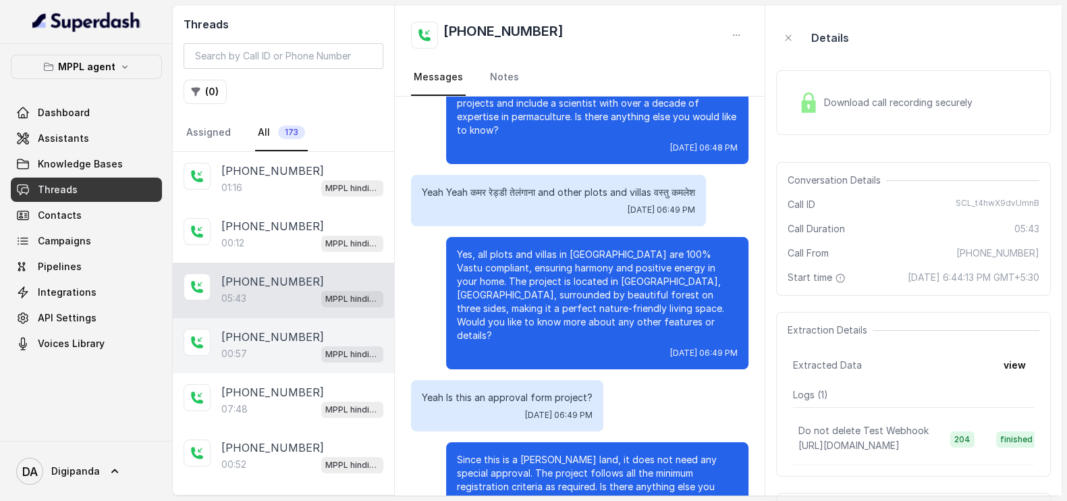
click at [268, 329] on p "[PHONE_NUMBER]" at bounding box center [272, 337] width 103 height 16
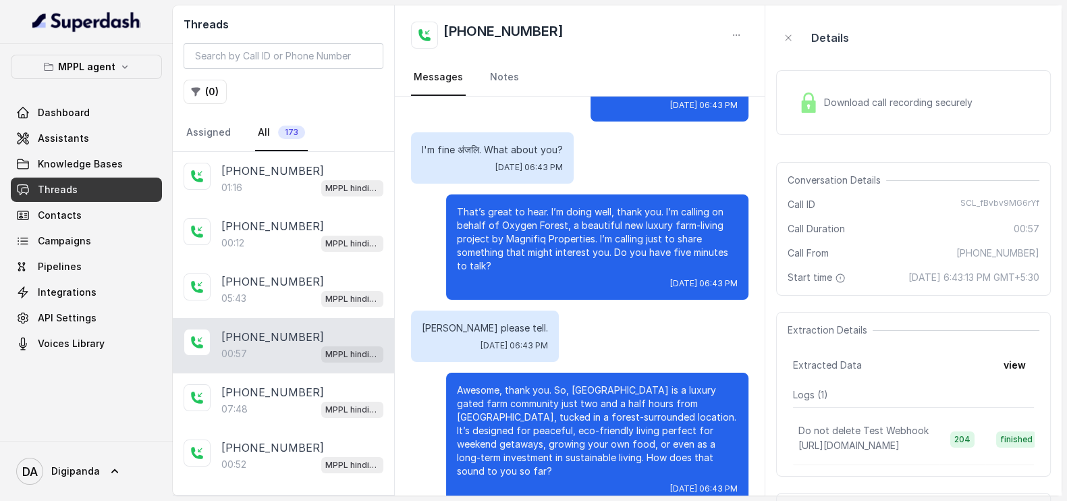
scroll to position [168, 0]
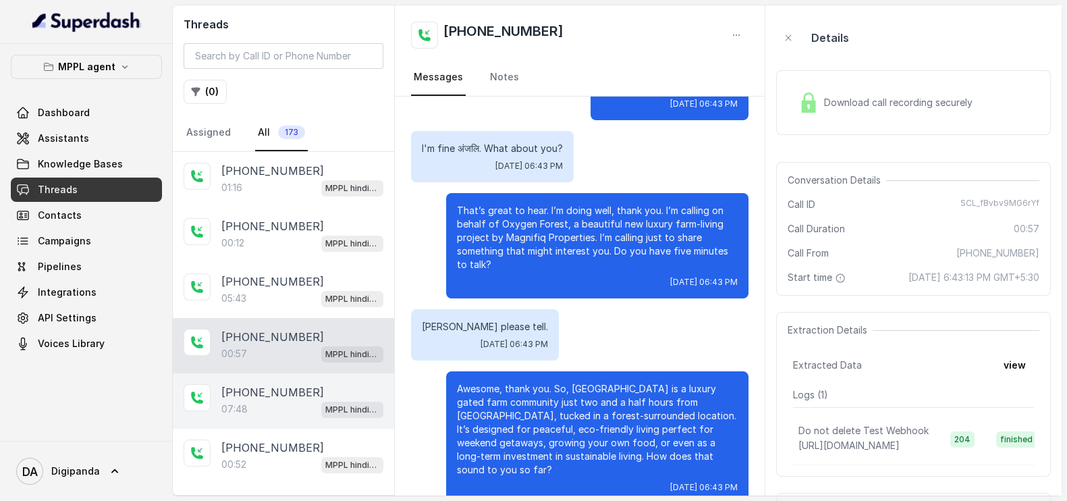
click at [269, 386] on p "[PHONE_NUMBER]" at bounding box center [272, 392] width 103 height 16
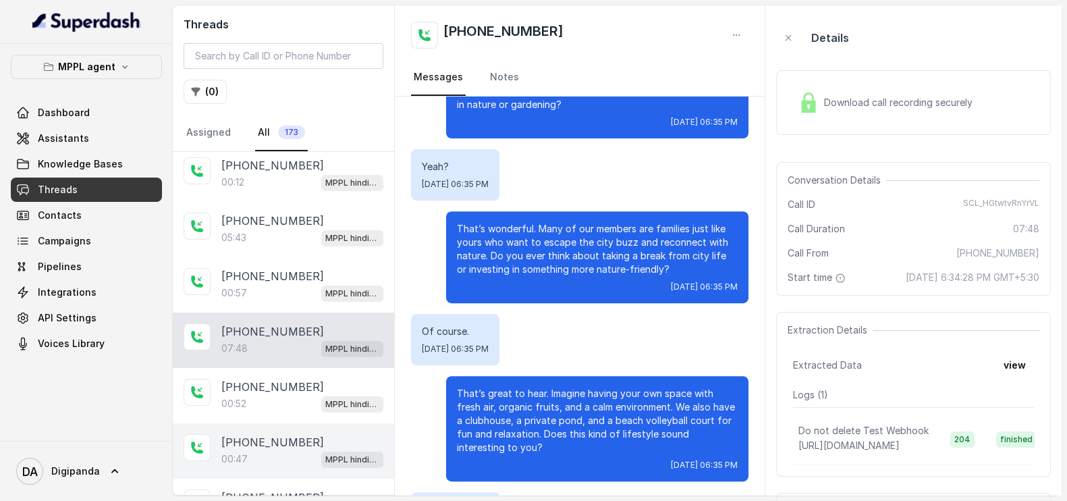
scroll to position [84, 0]
